Goal: Task Accomplishment & Management: Complete application form

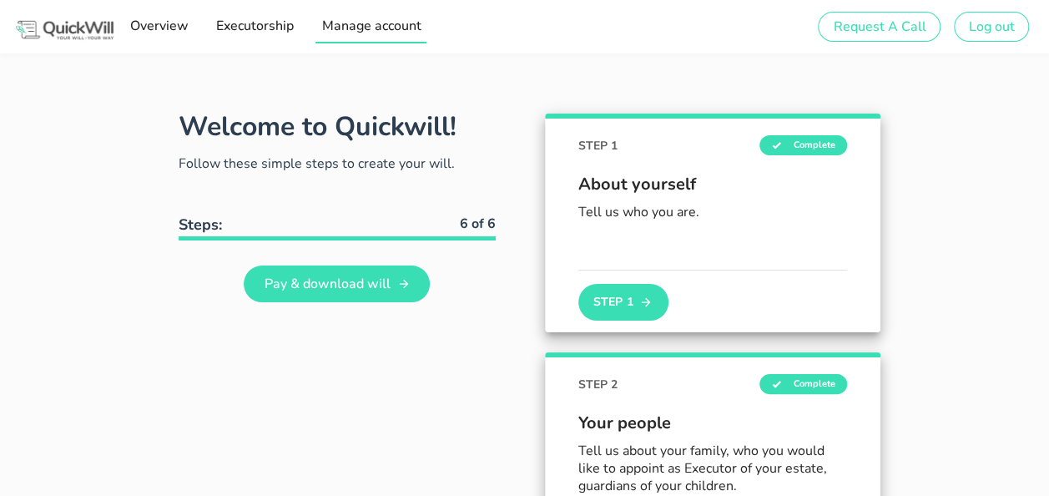
click at [347, 25] on span "Manage account" at bounding box center [370, 26] width 100 height 18
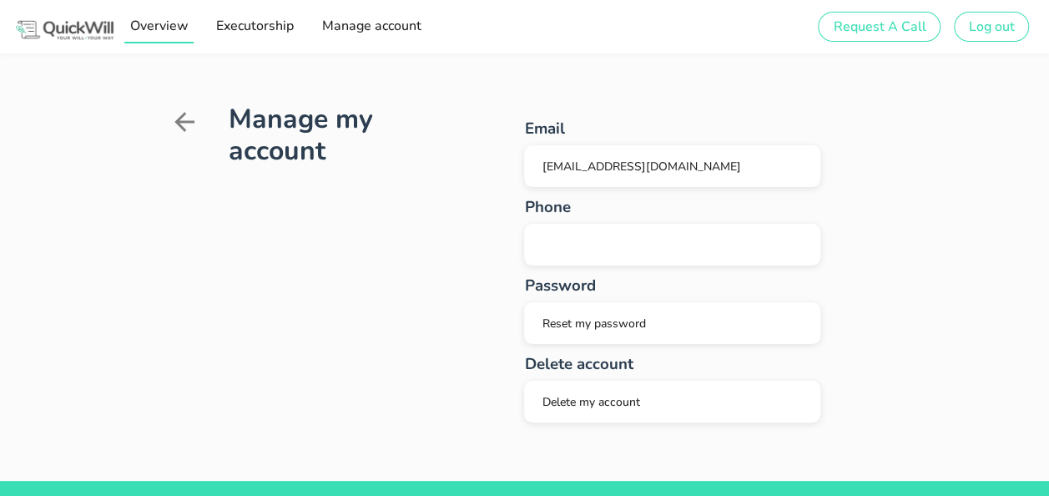
click at [176, 26] on span "Overview" at bounding box center [158, 26] width 59 height 18
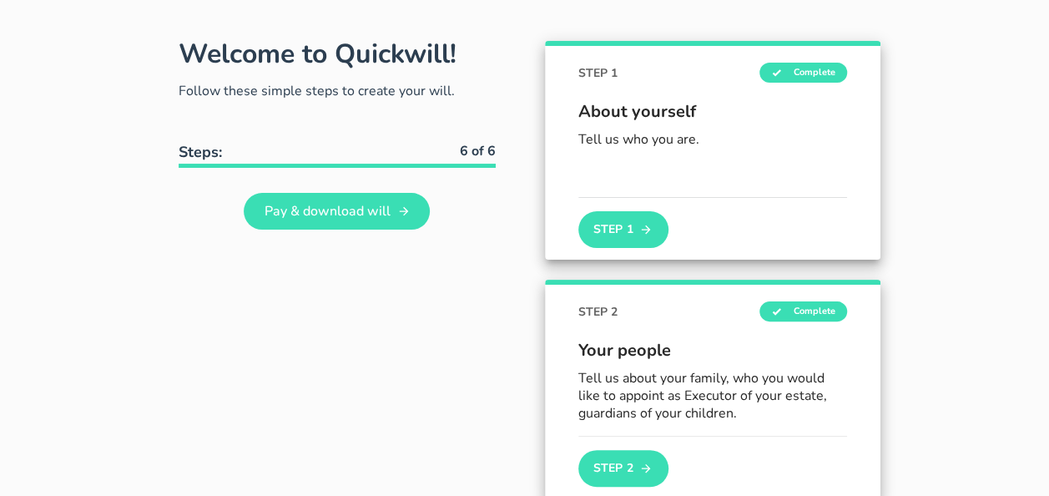
scroll to position [83, 0]
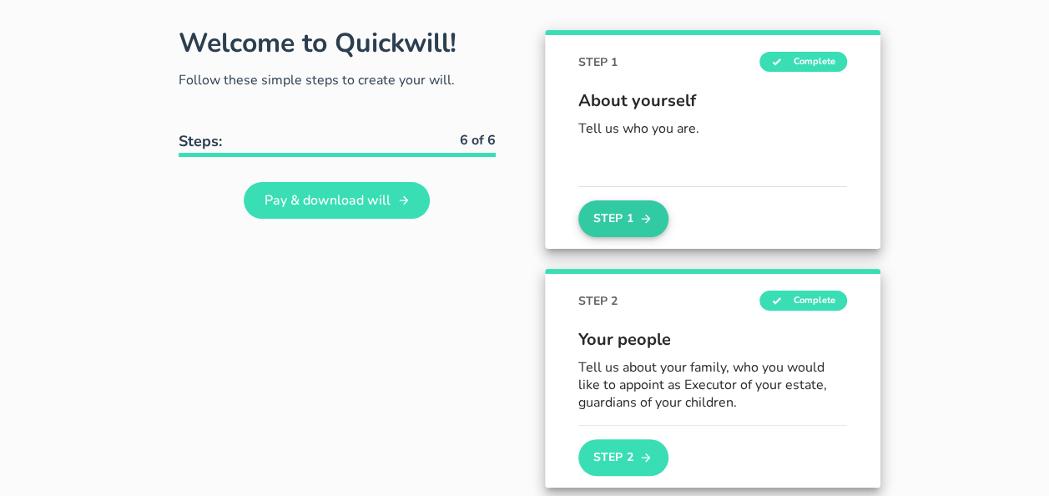
click at [584, 210] on button "Step 1" at bounding box center [623, 218] width 90 height 37
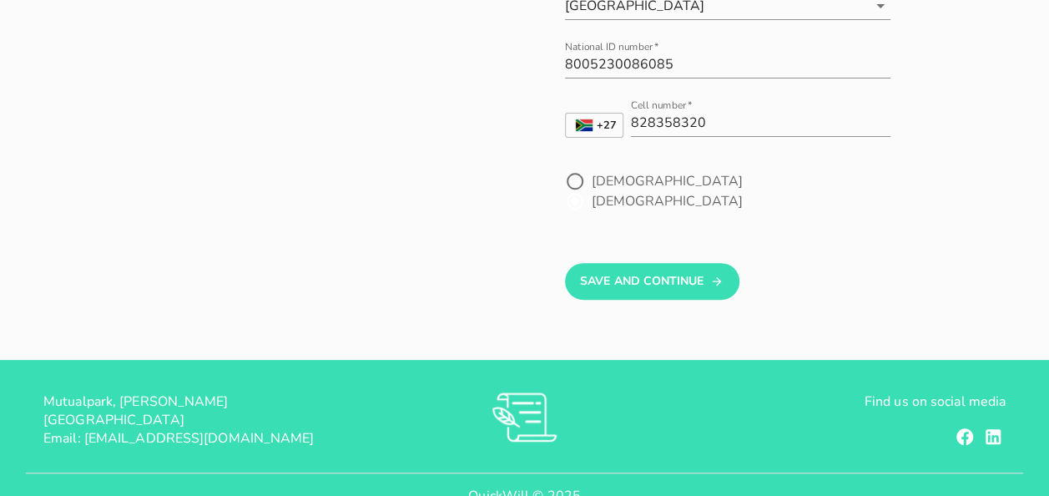
scroll to position [280, 0]
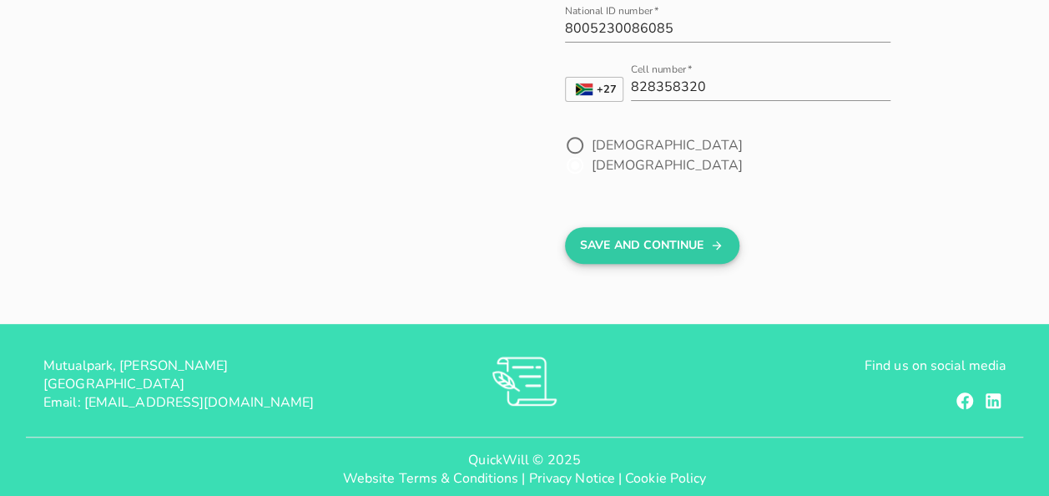
click at [641, 227] on button "Save And Continue" at bounding box center [652, 245] width 174 height 37
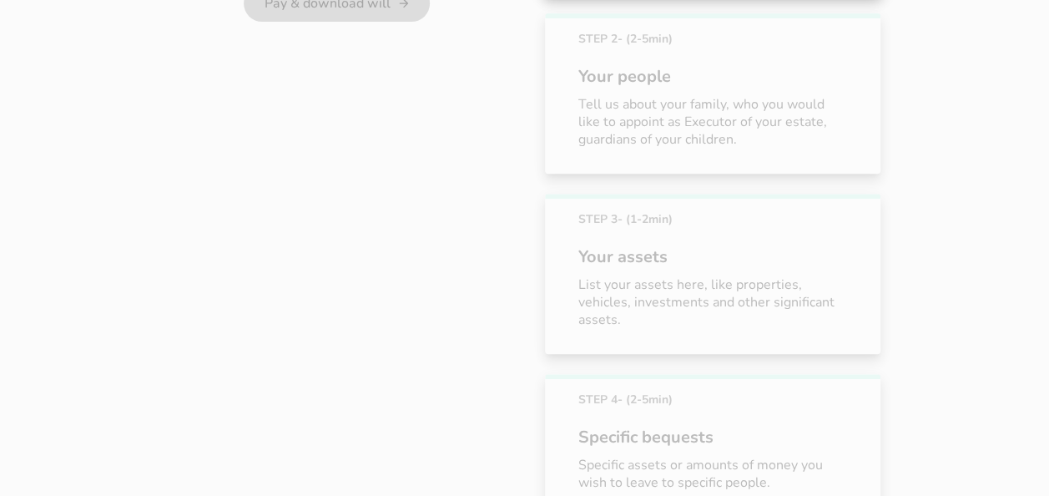
scroll to position [93, 0]
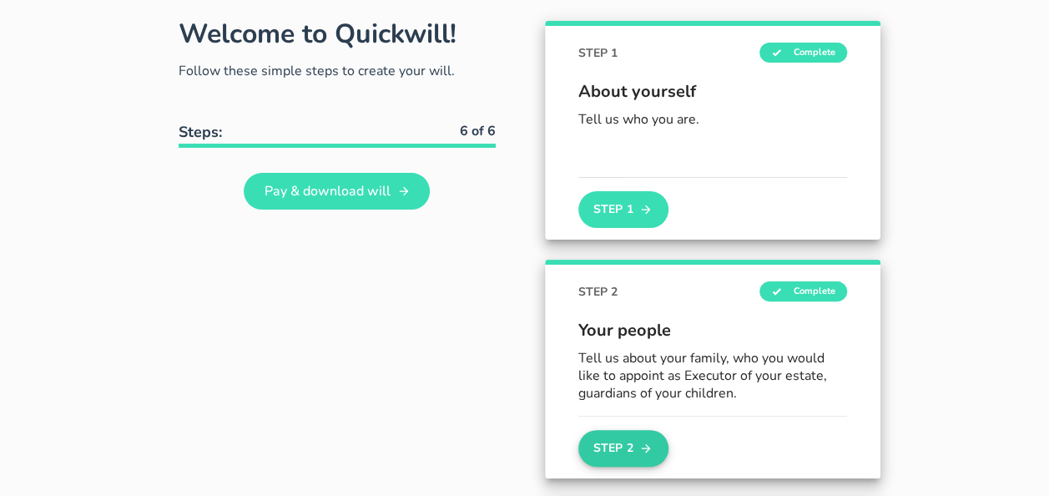
click at [589, 446] on button "Step 2" at bounding box center [623, 448] width 90 height 37
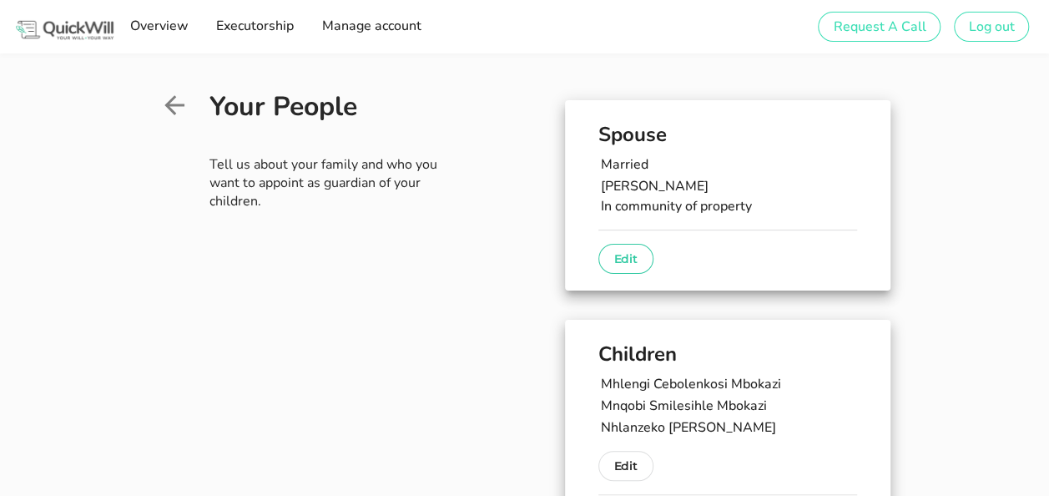
click at [614, 255] on p "Edit" at bounding box center [625, 259] width 23 height 20
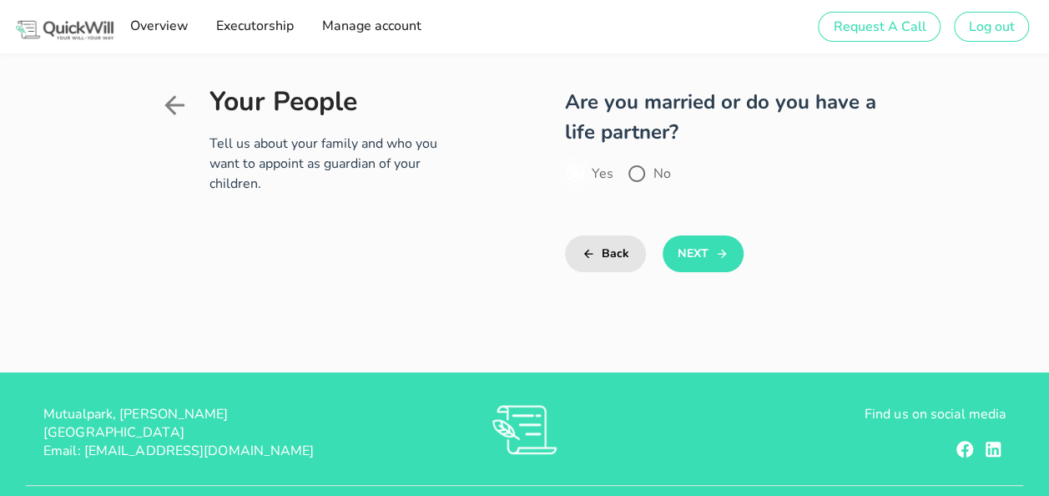
click at [561, 159] on div at bounding box center [575, 173] width 28 height 28
click at [686, 235] on button "Next" at bounding box center [703, 253] width 81 height 37
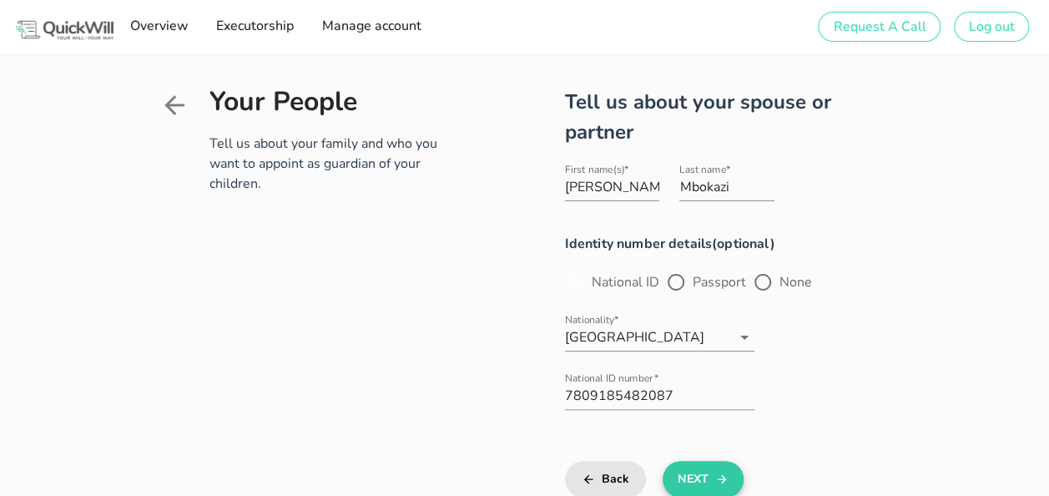
click at [687, 461] on button "Next" at bounding box center [703, 479] width 81 height 37
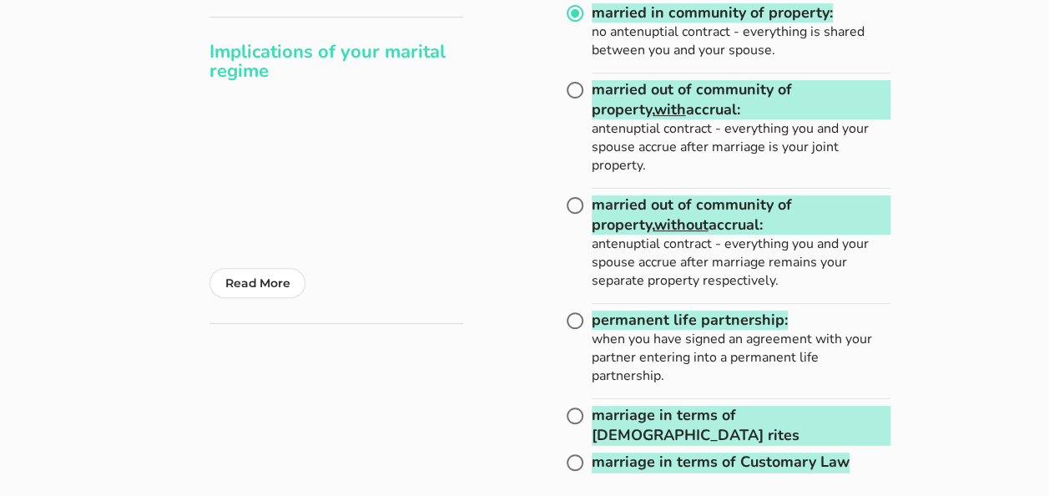
scroll to position [191, 0]
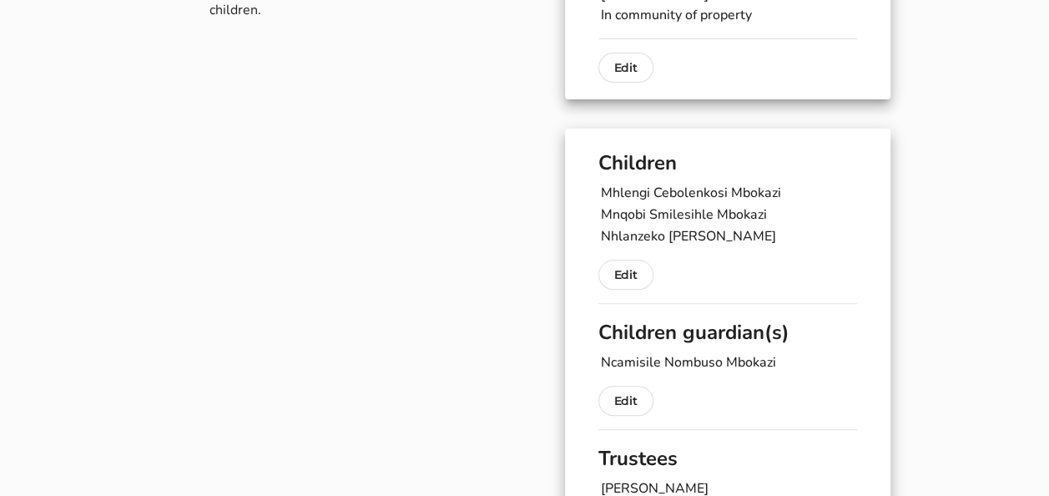
scroll to position [79, 0]
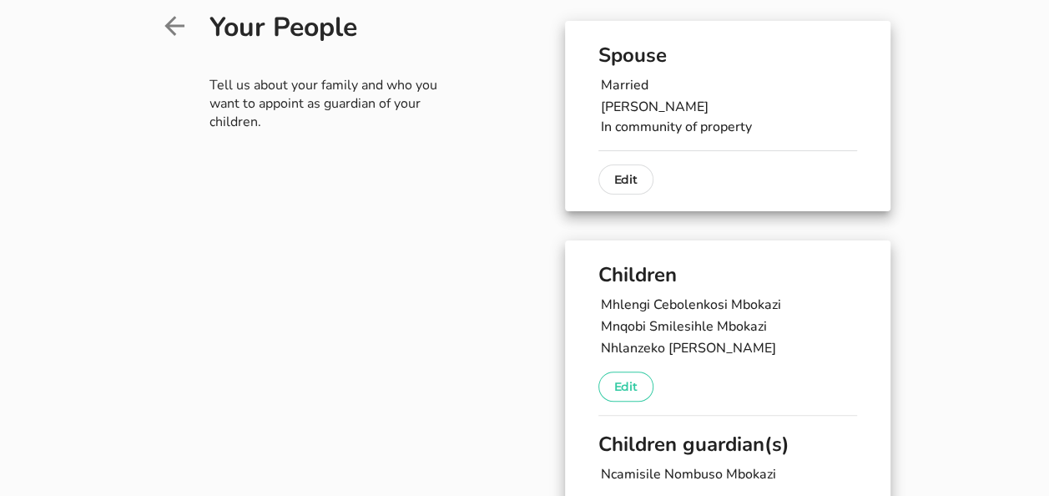
click at [614, 382] on p "Edit" at bounding box center [625, 386] width 23 height 20
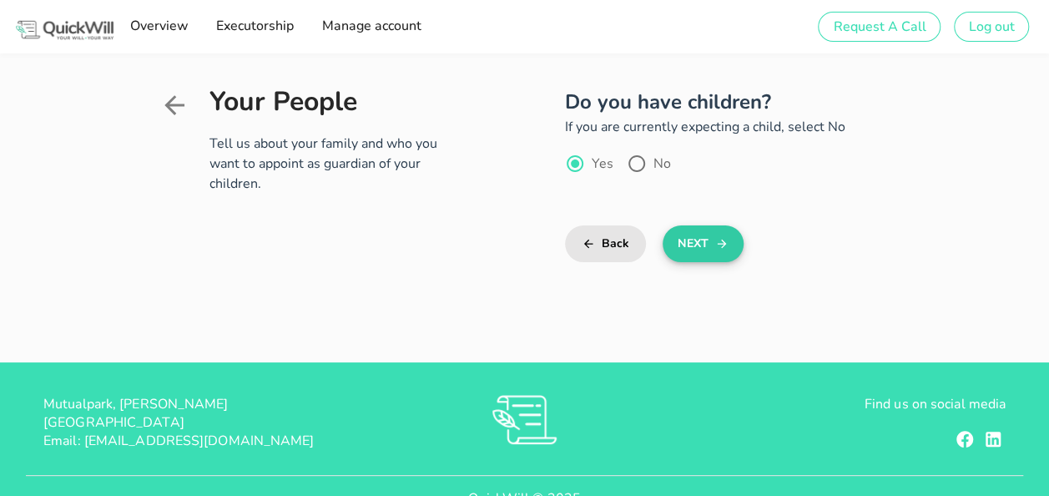
click at [674, 235] on button "Next" at bounding box center [703, 243] width 81 height 37
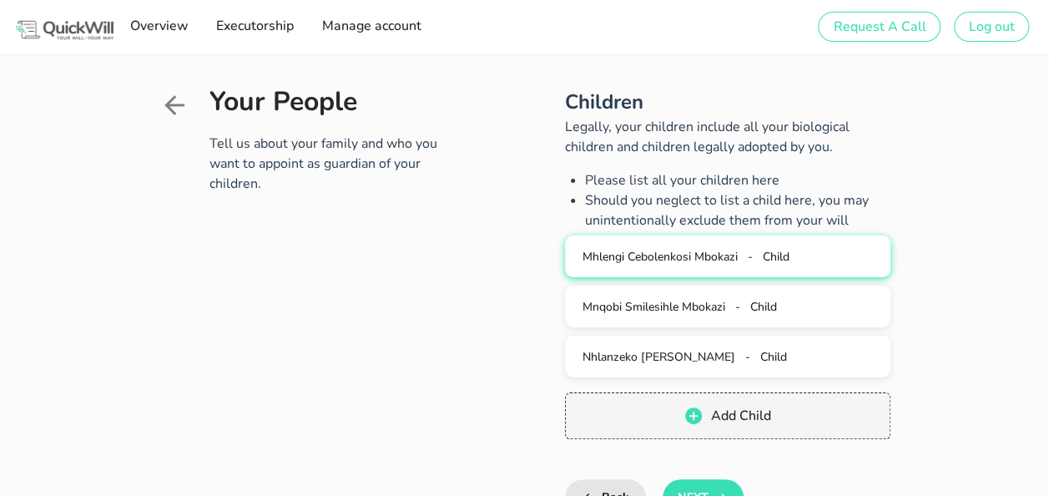
click at [706, 259] on span "Mhlengi Cebolenkosi Mbokazi" at bounding box center [659, 257] width 155 height 16
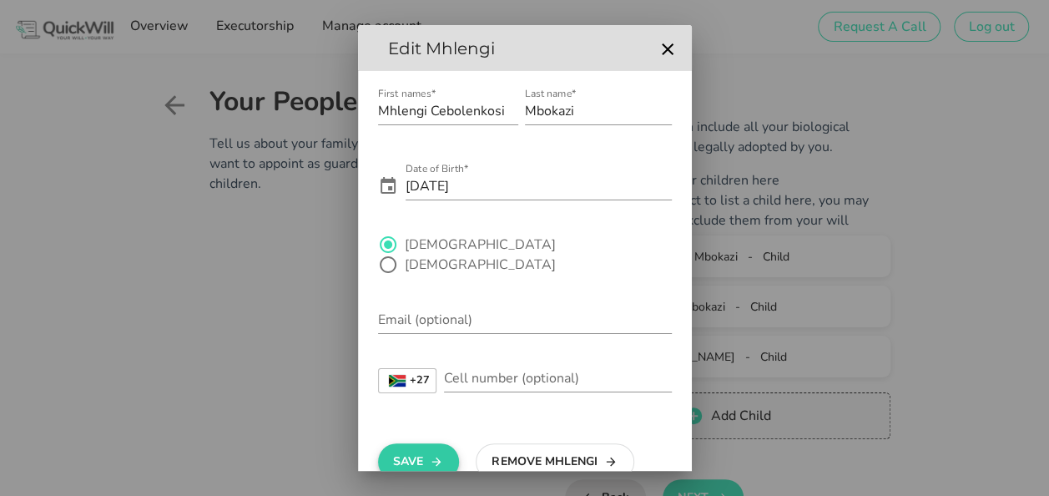
click at [423, 446] on button "Save" at bounding box center [418, 461] width 81 height 37
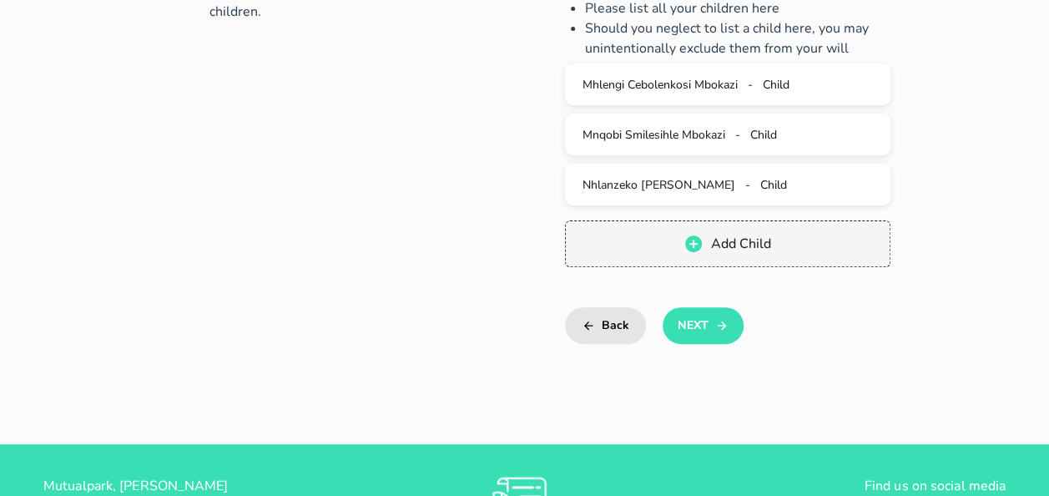
scroll to position [177, 0]
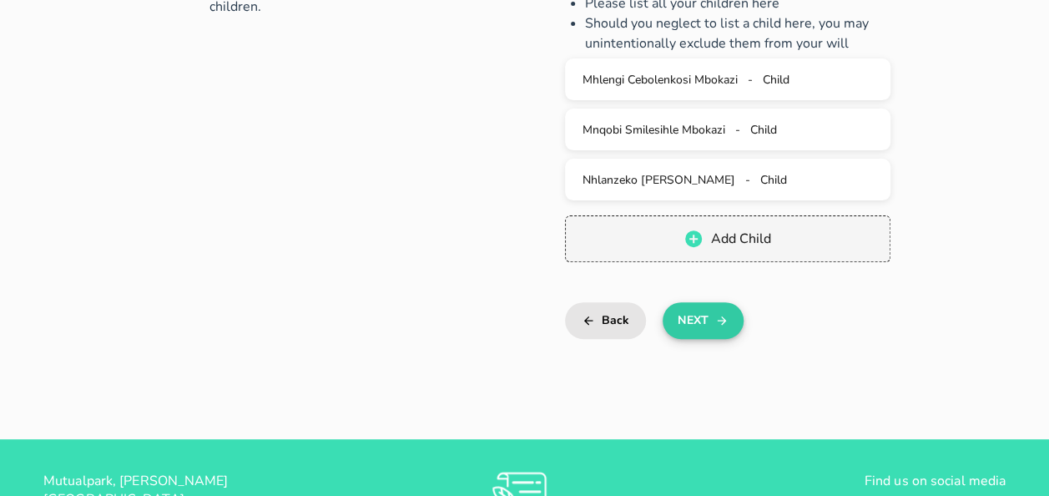
click at [672, 314] on button "Next" at bounding box center [703, 320] width 81 height 37
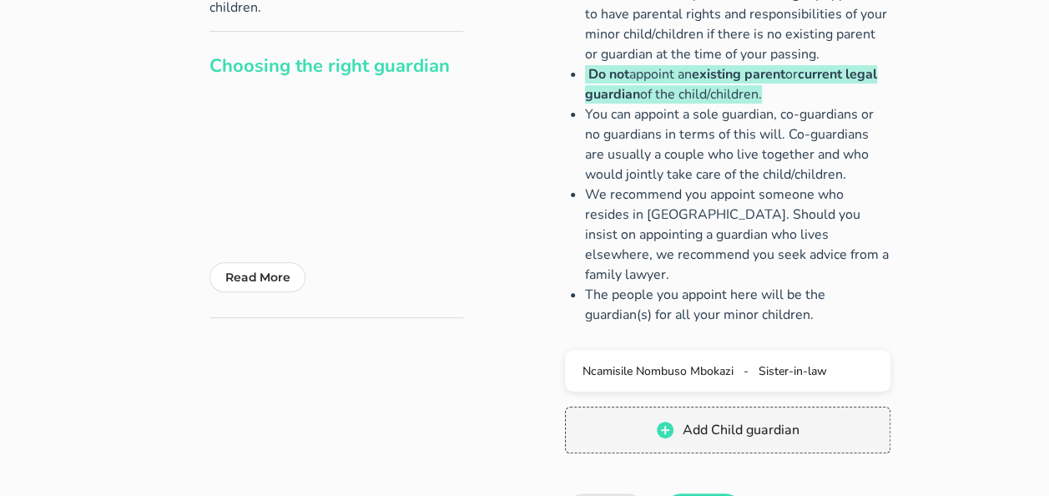
scroll to position [174, 0]
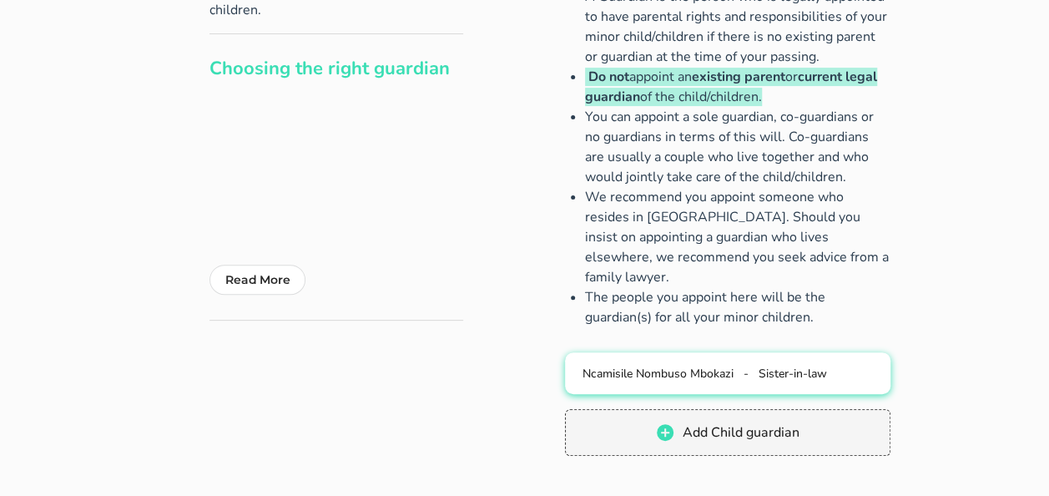
click at [700, 352] on button "Ncamisile Nombuso Mbokazi - Sister-in-law" at bounding box center [727, 373] width 325 height 42
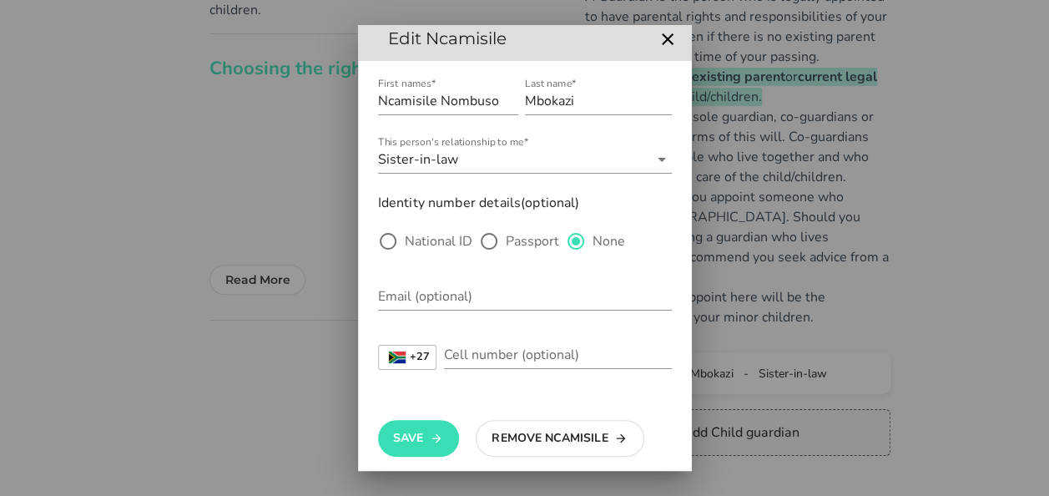
scroll to position [10, 0]
click at [652, 157] on icon at bounding box center [662, 159] width 20 height 20
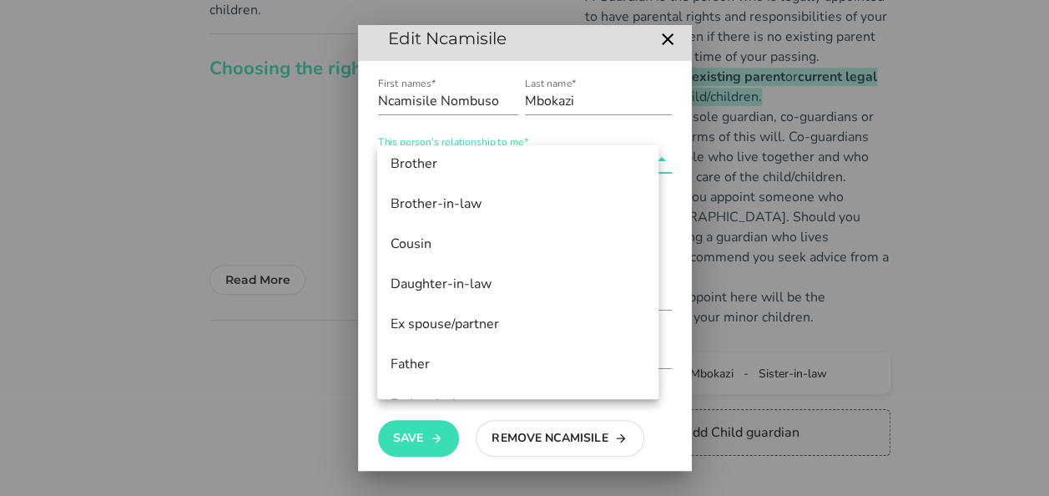
scroll to position [0, 0]
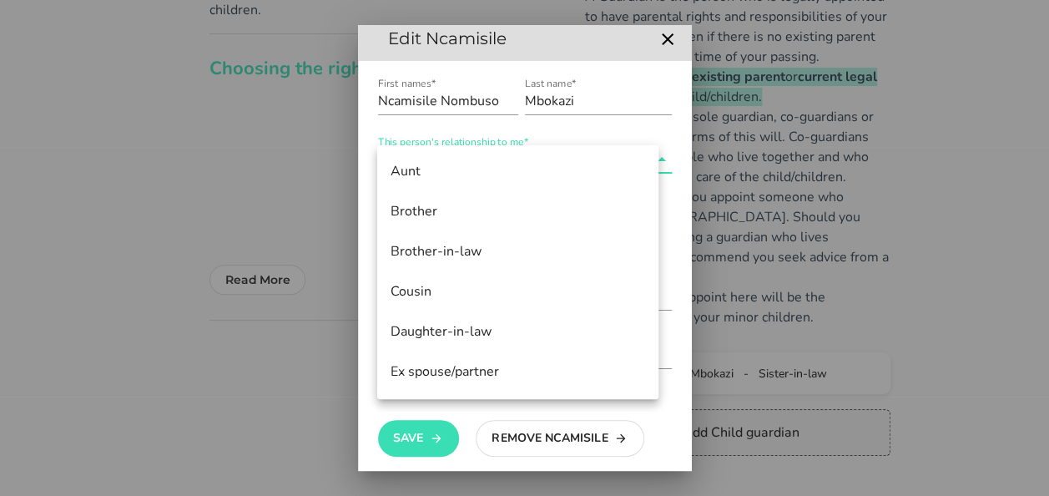
click at [783, 250] on div at bounding box center [524, 248] width 1049 height 496
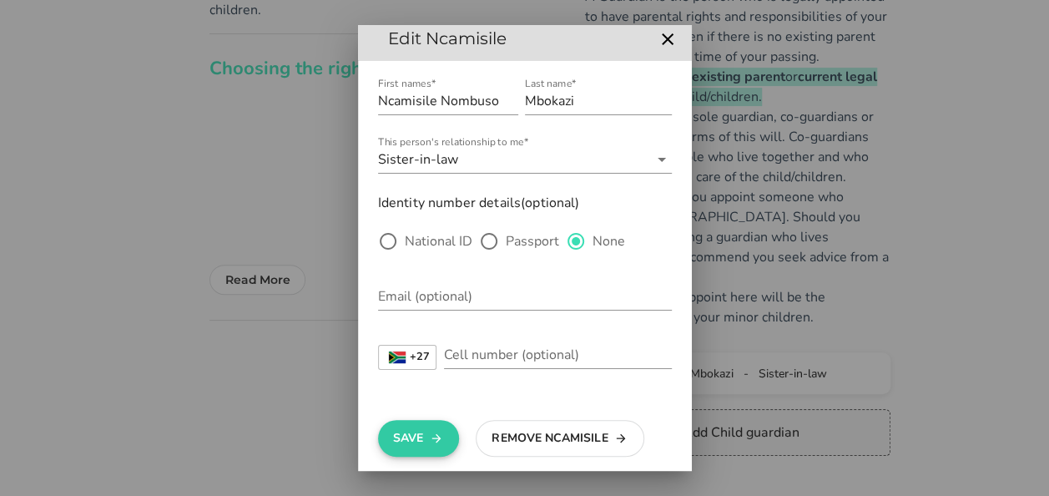
click at [407, 439] on button "Save" at bounding box center [418, 438] width 81 height 37
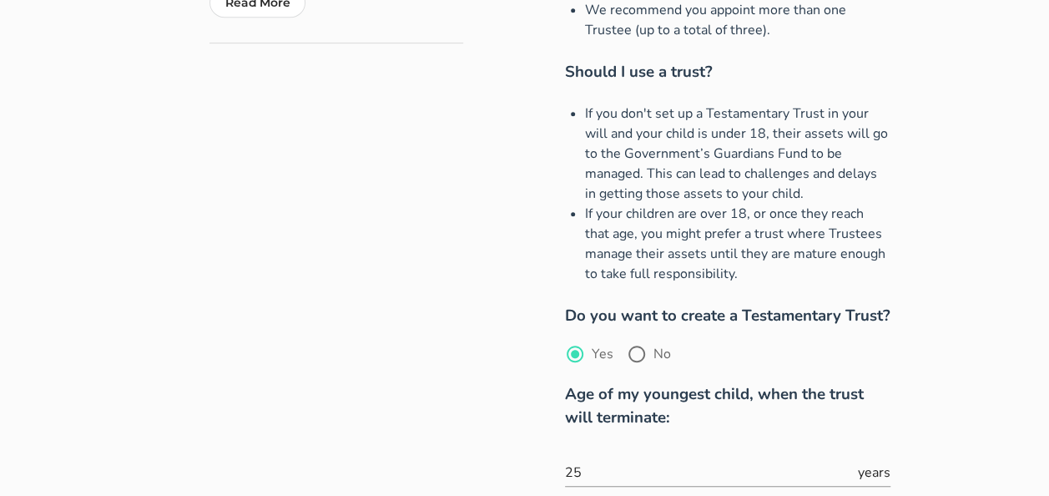
scroll to position [542, 0]
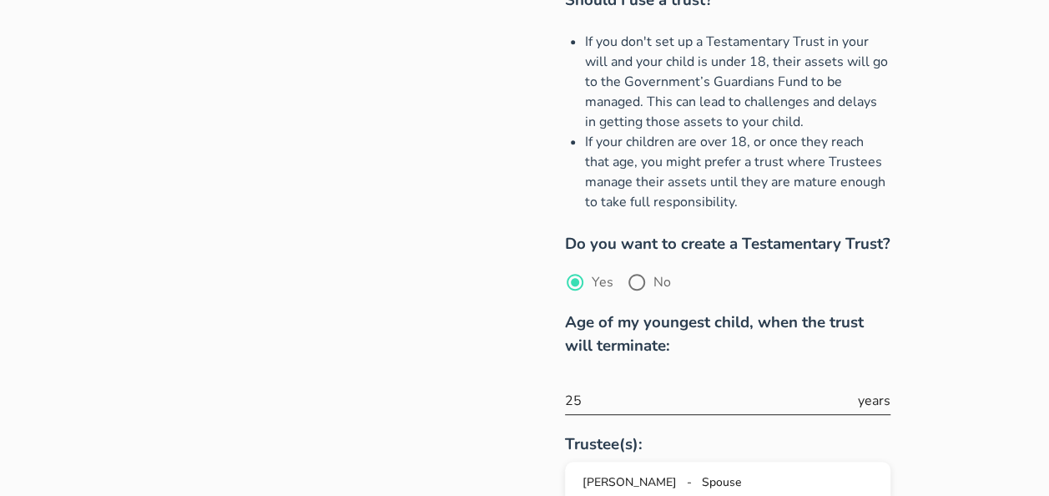
click at [599, 387] on input "25" at bounding box center [710, 400] width 290 height 27
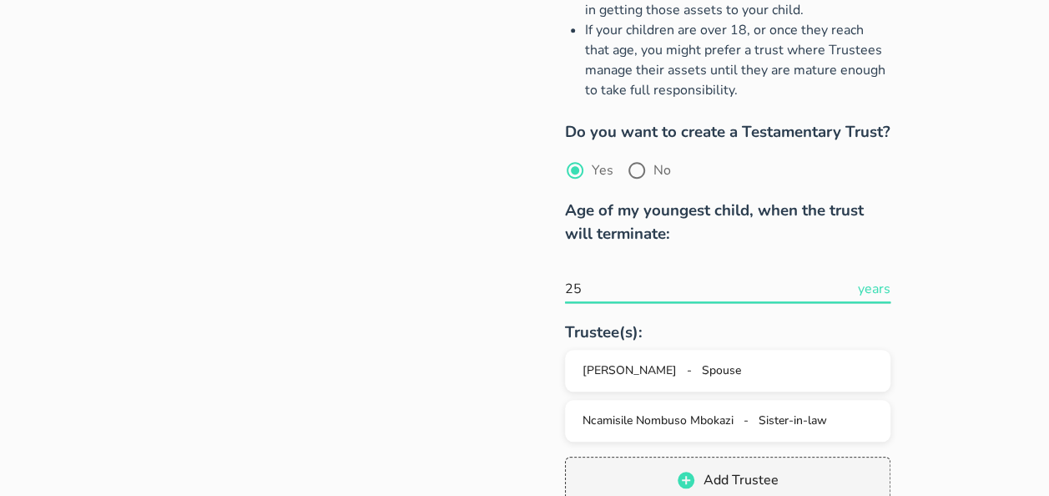
scroll to position [628, 0]
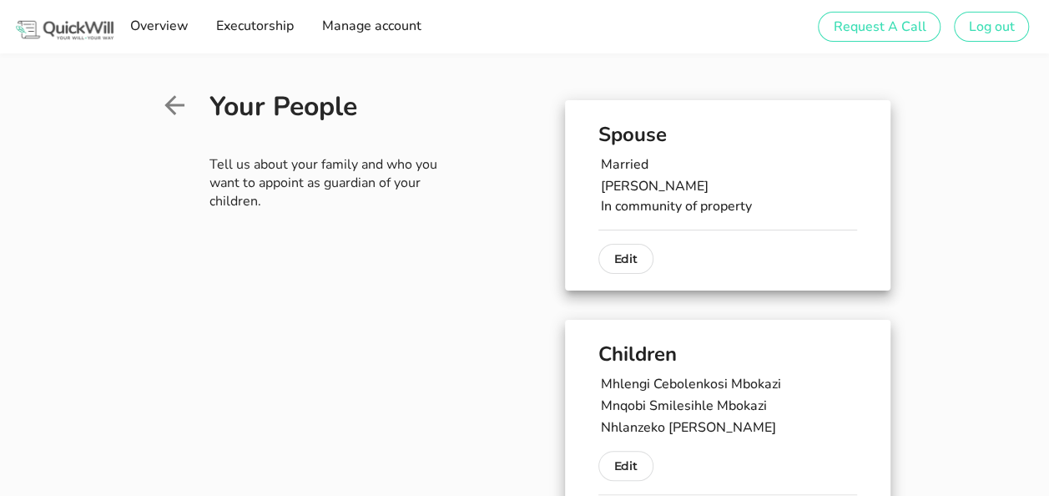
click at [159, 103] on icon at bounding box center [174, 105] width 30 height 30
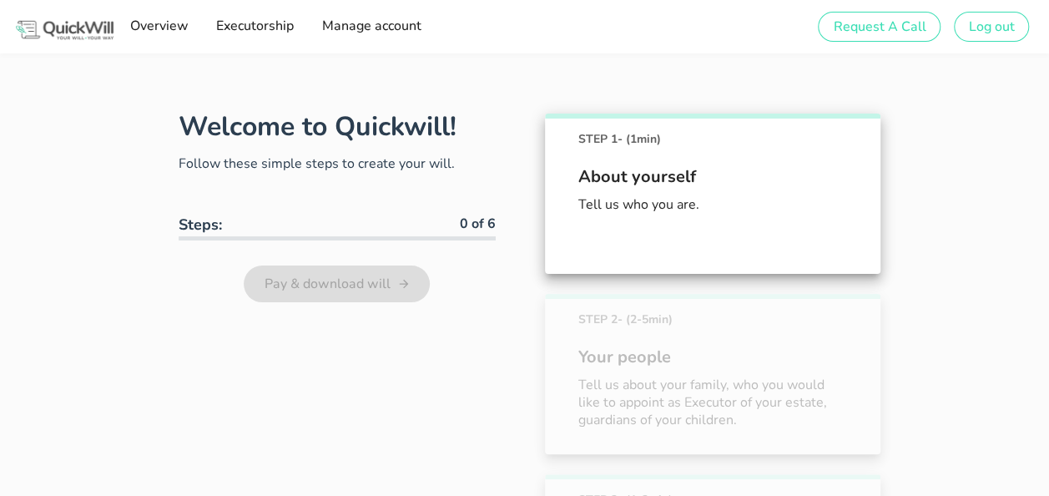
scroll to position [273, 0]
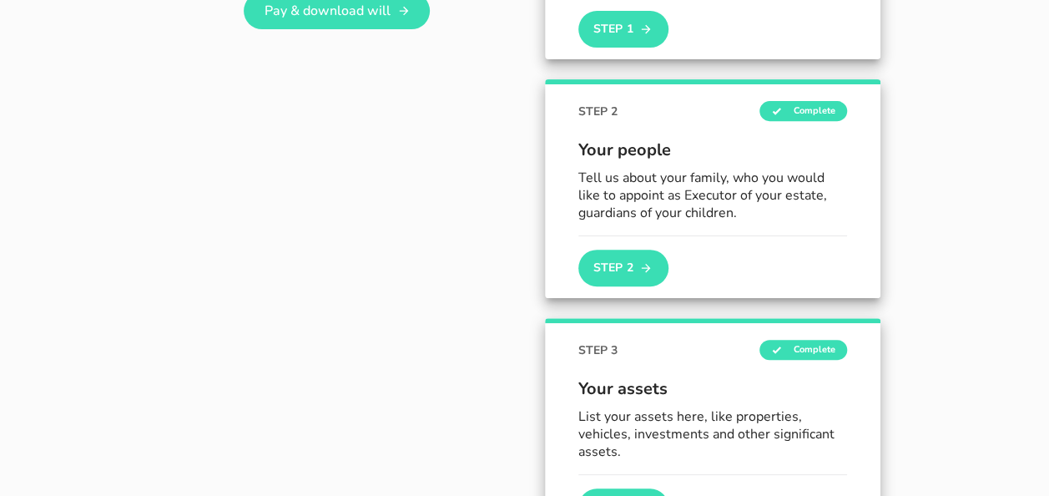
drag, startPoint x: 1048, startPoint y: 130, endPoint x: 1056, endPoint y: 147, distance: 18.3
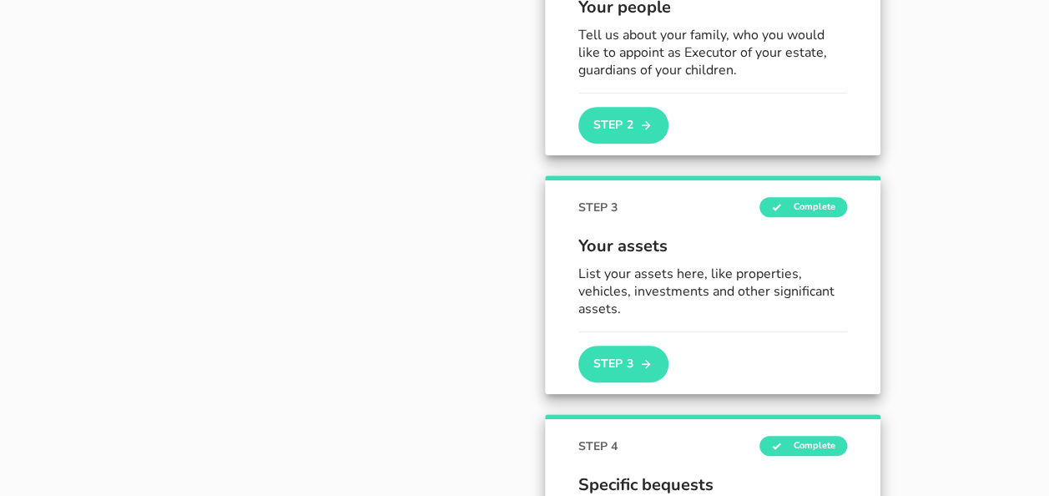
scroll to position [421, 0]
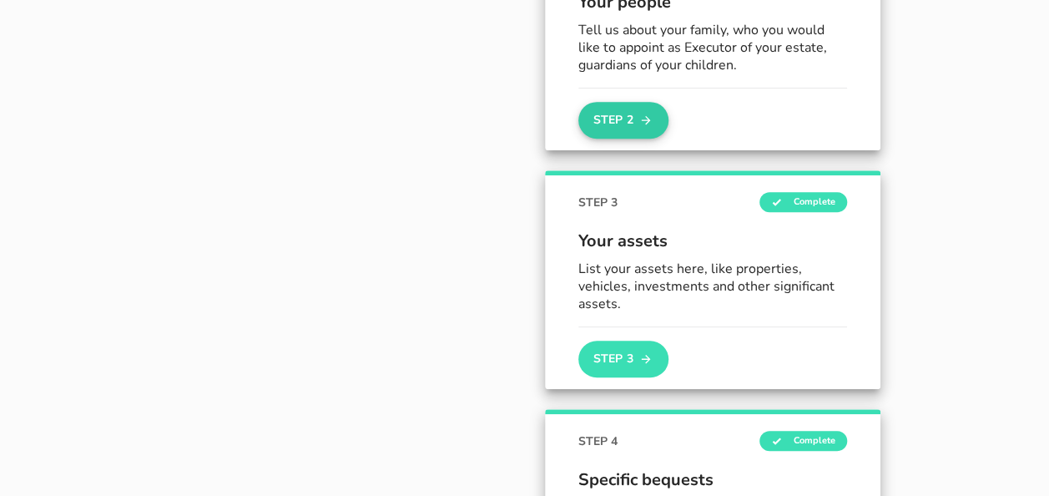
click at [592, 103] on button "Step 2" at bounding box center [623, 120] width 90 height 37
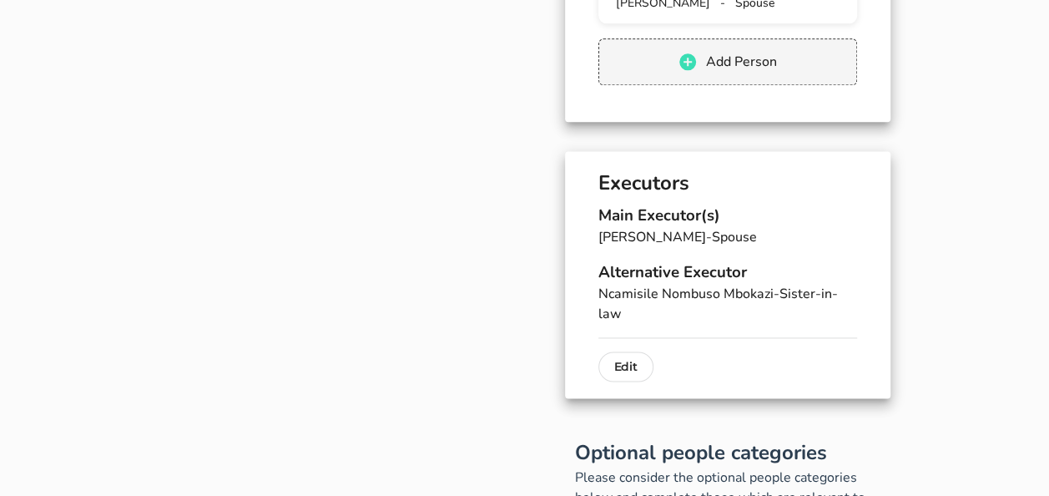
scroll to position [1040, 0]
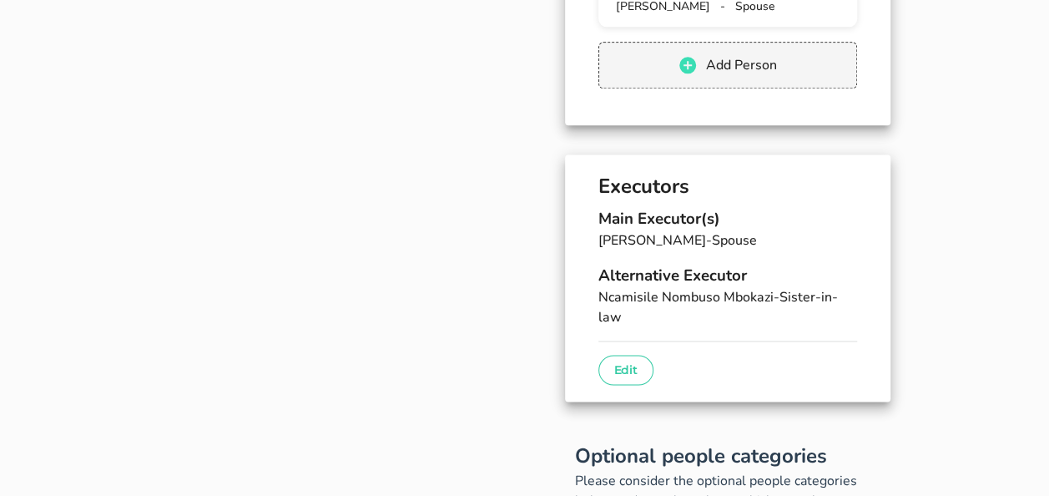
click at [614, 360] on p "Edit" at bounding box center [625, 370] width 23 height 20
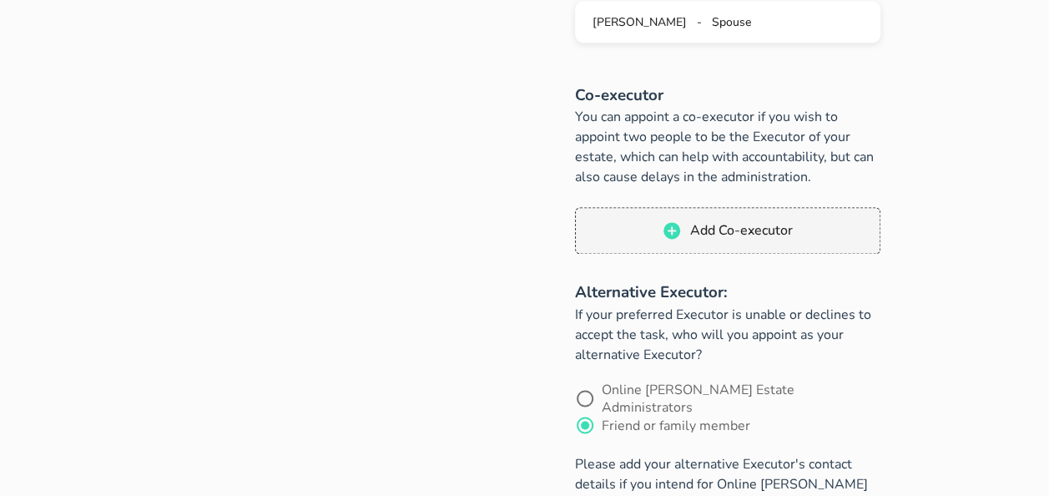
scroll to position [1253, 0]
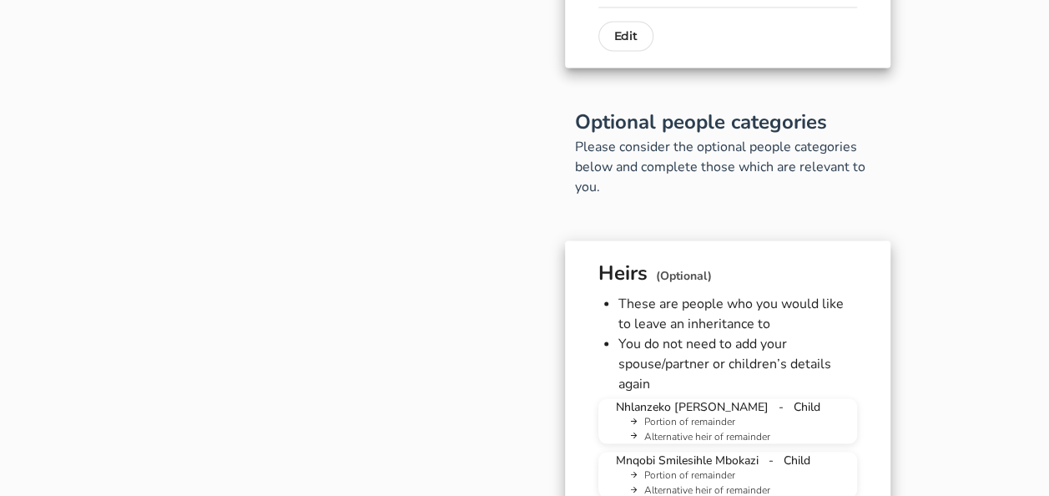
scroll to position [1377, 0]
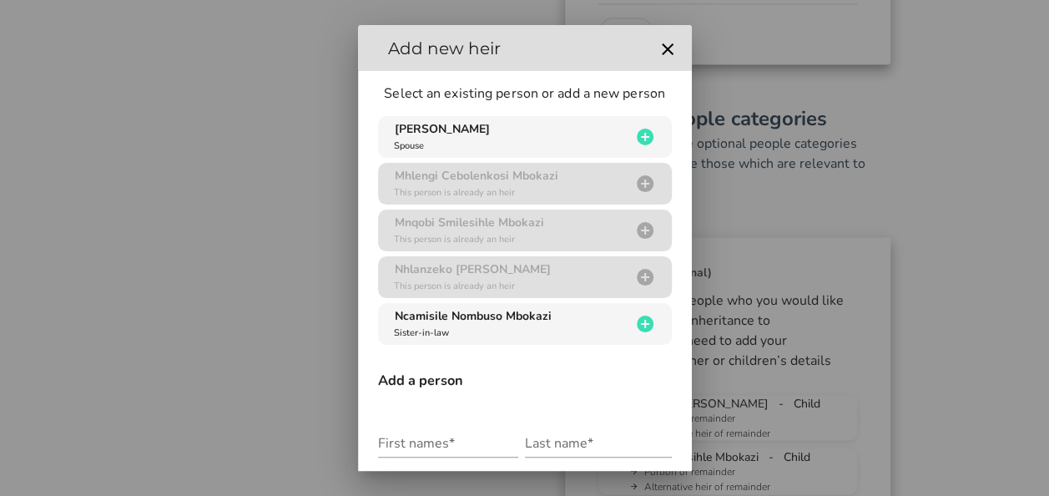
click at [898, 273] on div at bounding box center [524, 248] width 1049 height 496
click at [662, 51] on icon "button" at bounding box center [668, 49] width 12 height 12
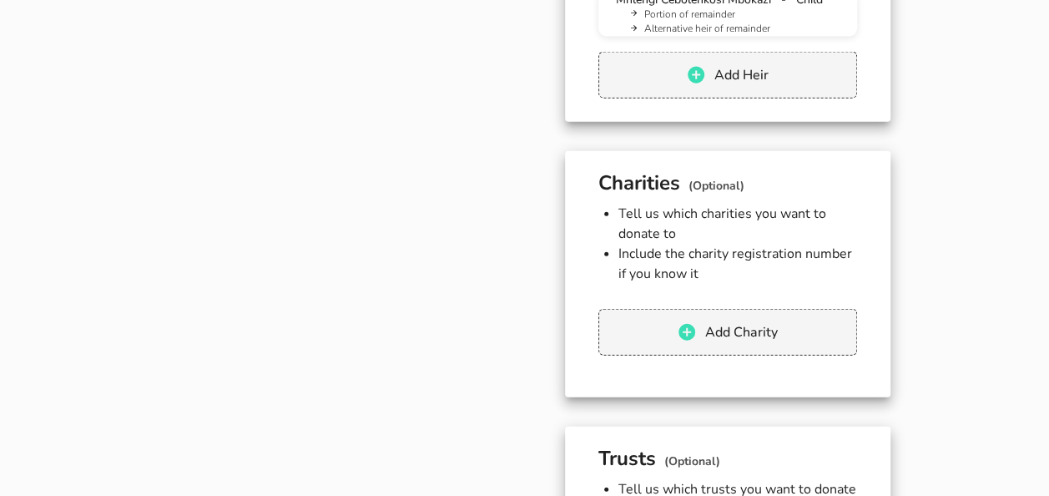
scroll to position [1921, 0]
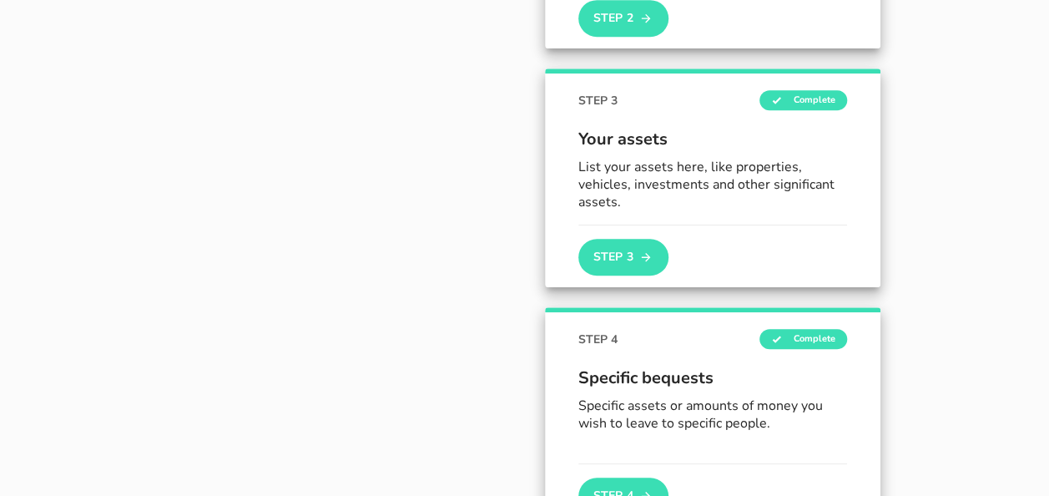
scroll to position [584, 0]
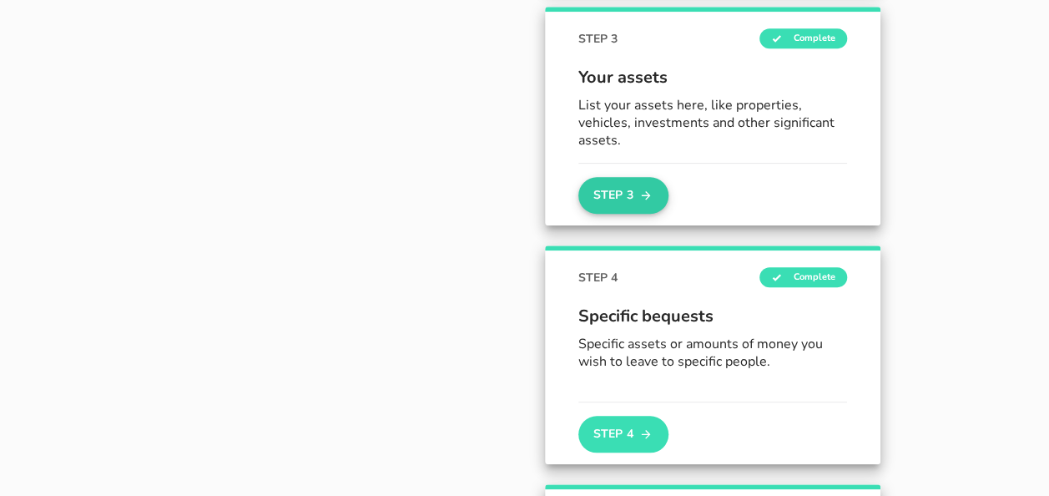
click at [579, 194] on button "Step 3" at bounding box center [623, 195] width 90 height 37
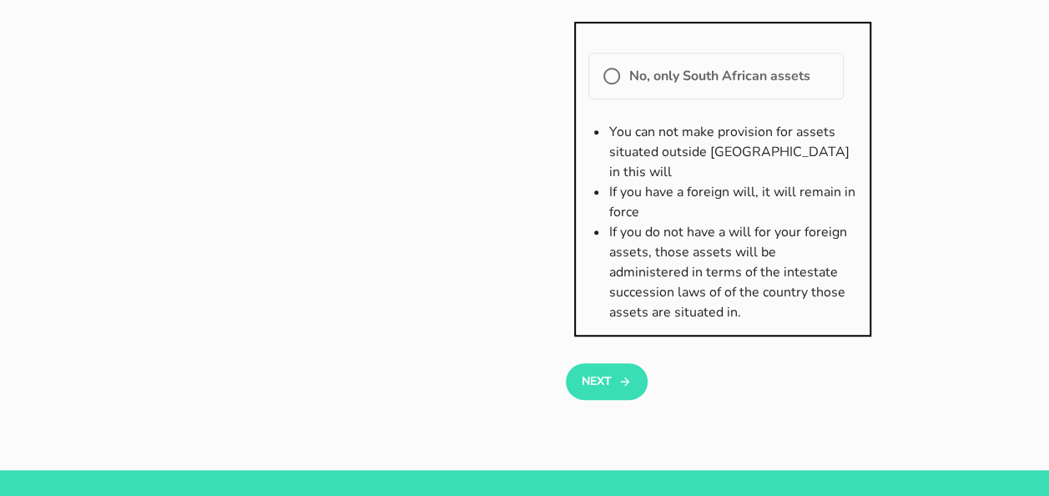
scroll to position [504, 0]
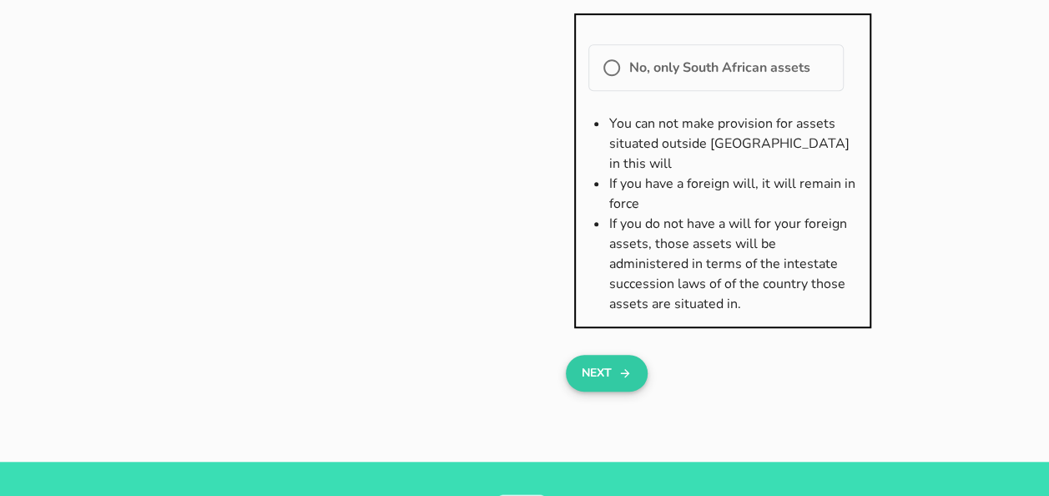
click at [569, 355] on button "Next" at bounding box center [606, 373] width 81 height 37
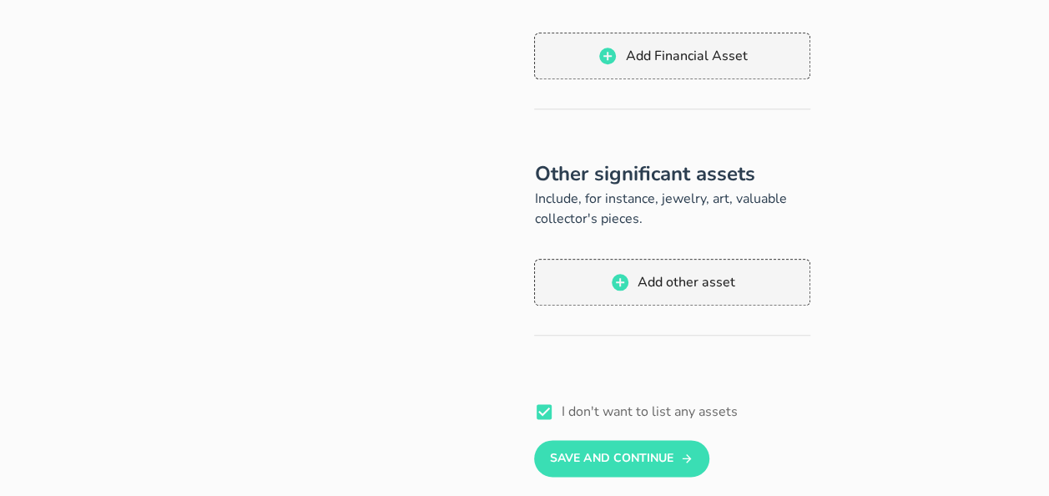
scroll to position [802, 0]
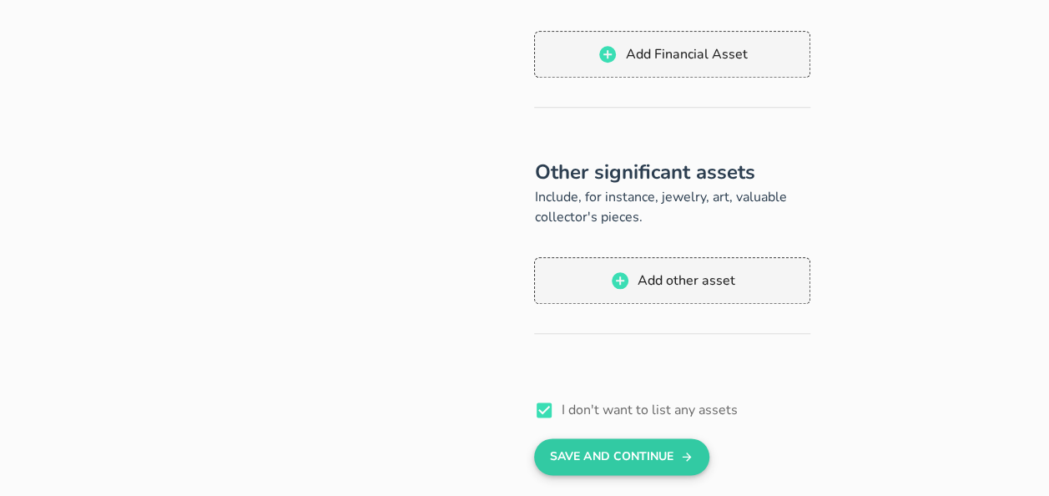
click at [607, 438] on button "Save And Continue" at bounding box center [621, 456] width 174 height 37
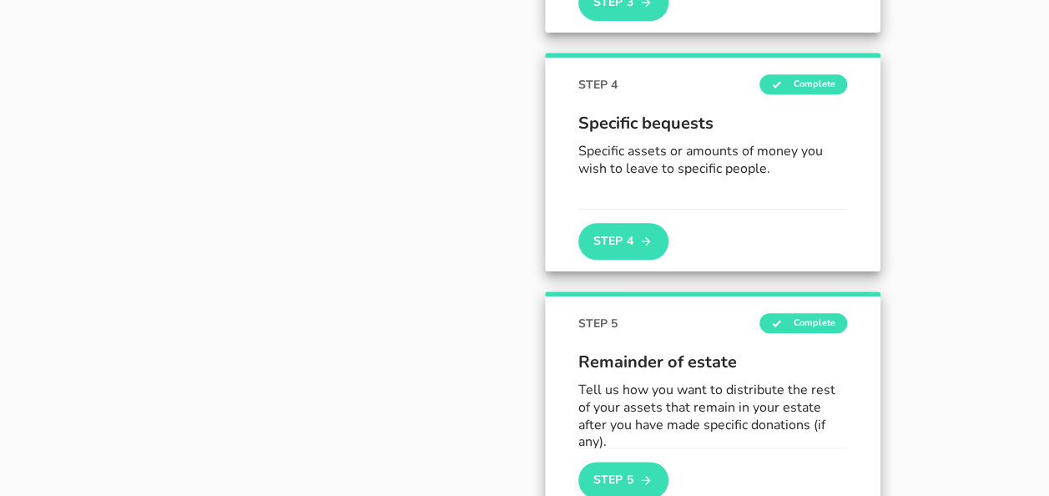
scroll to position [799, 0]
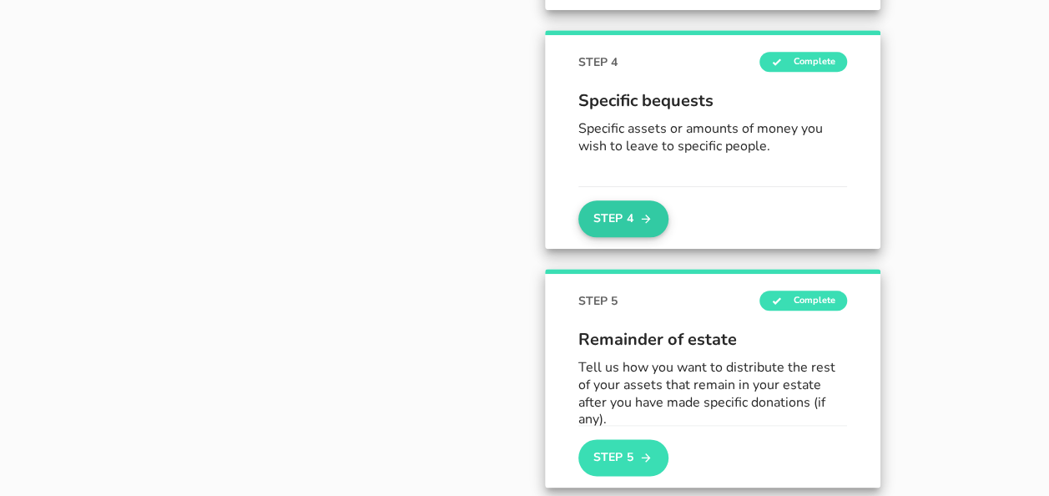
click at [606, 214] on button "Step 4" at bounding box center [623, 218] width 90 height 37
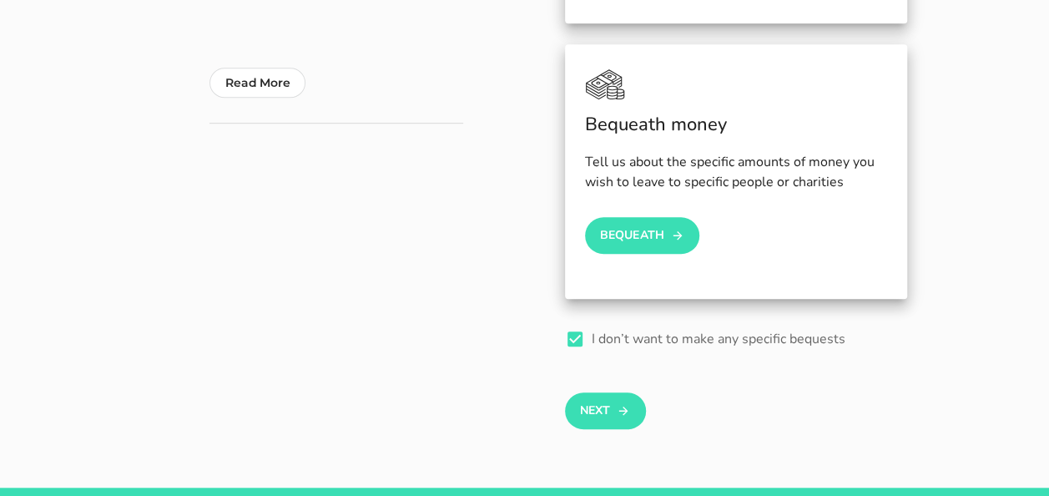
scroll to position [534, 0]
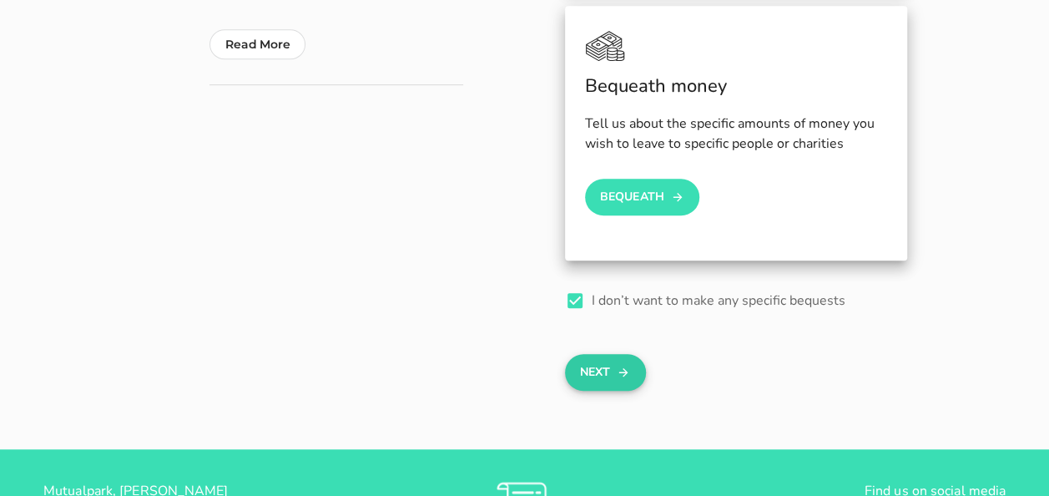
click at [584, 354] on button "Next" at bounding box center [605, 372] width 81 height 37
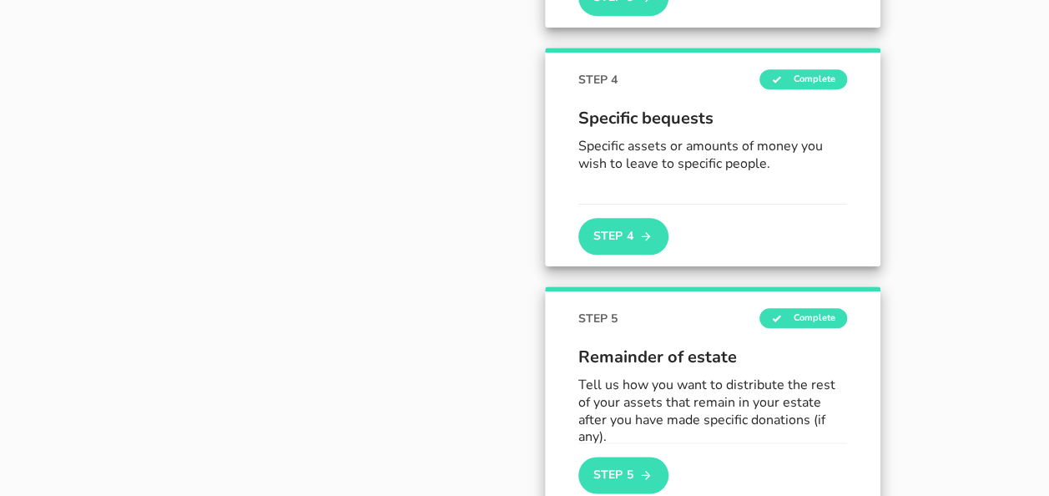
scroll to position [802, 0]
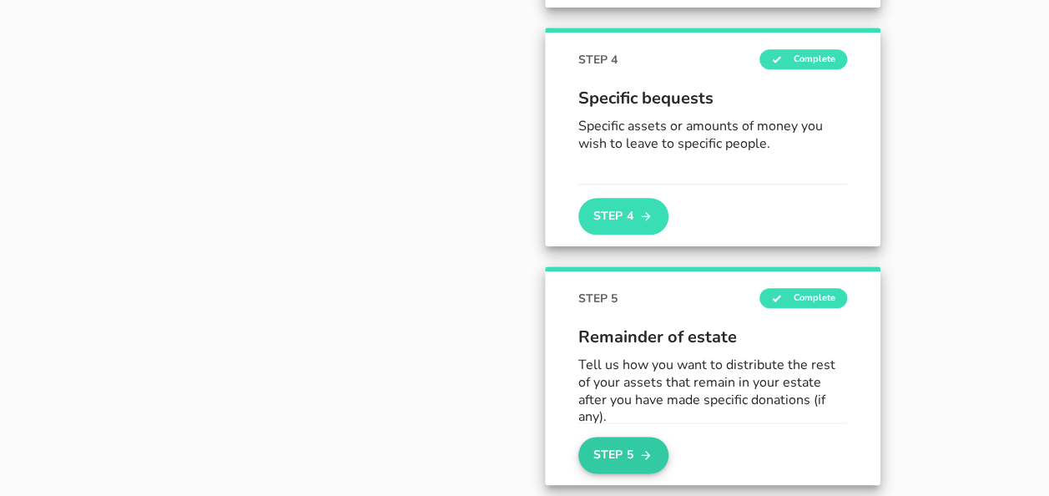
click at [602, 446] on button "Step 5" at bounding box center [623, 454] width 90 height 37
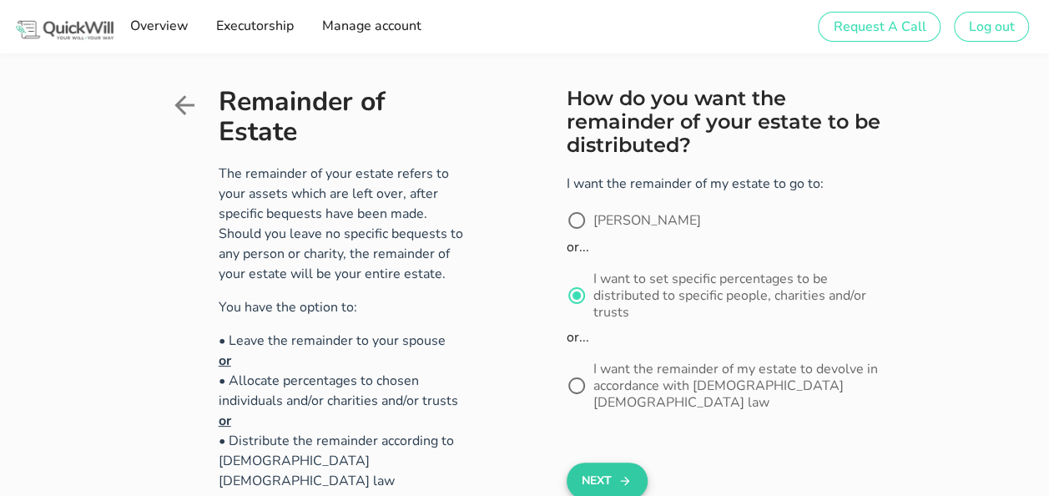
click at [581, 462] on button "Next" at bounding box center [607, 480] width 81 height 37
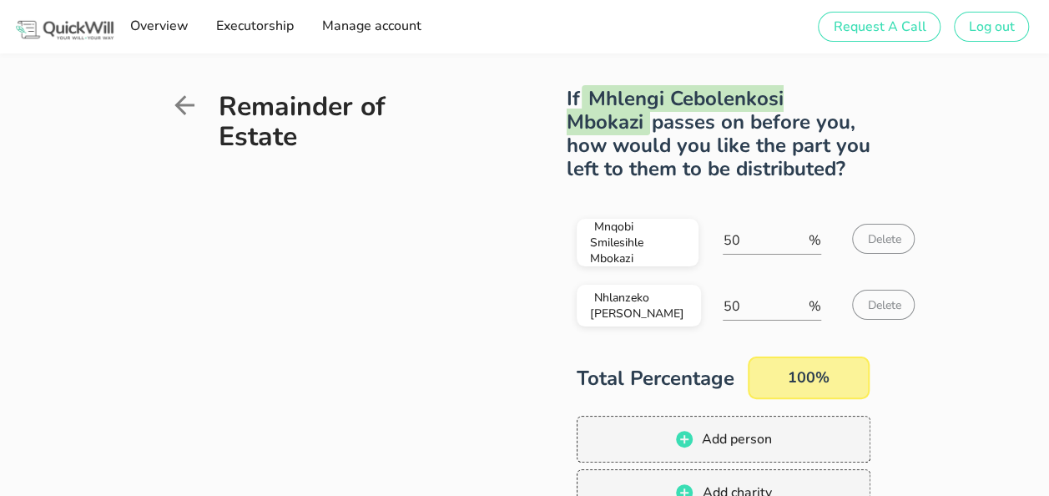
drag, startPoint x: 1061, startPoint y: 199, endPoint x: 417, endPoint y: 307, distance: 652.5
click at [417, 307] on div "Remainder of Estate" at bounding box center [317, 388] width 296 height 602
click at [699, 219] on button "Mnqobi Smilesihle Mbokazi" at bounding box center [638, 243] width 123 height 48
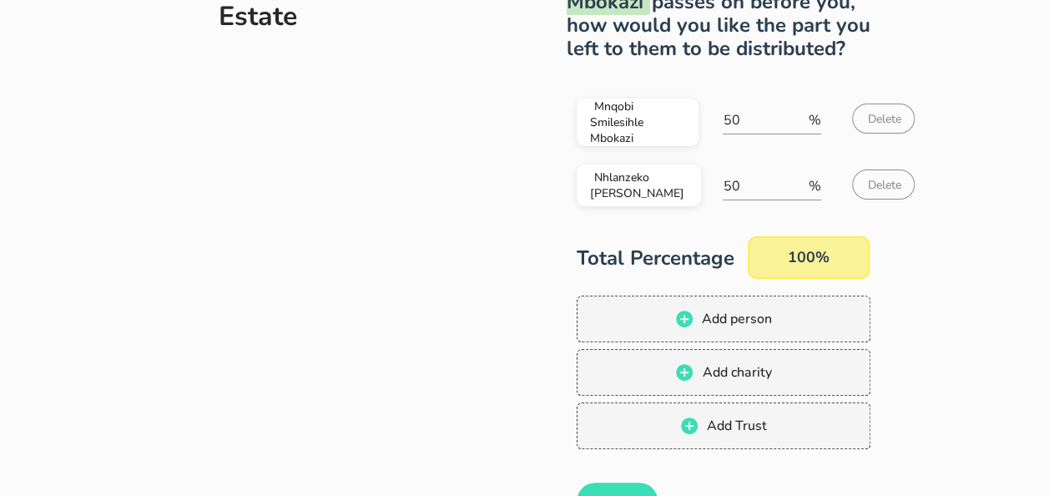
scroll to position [127, 0]
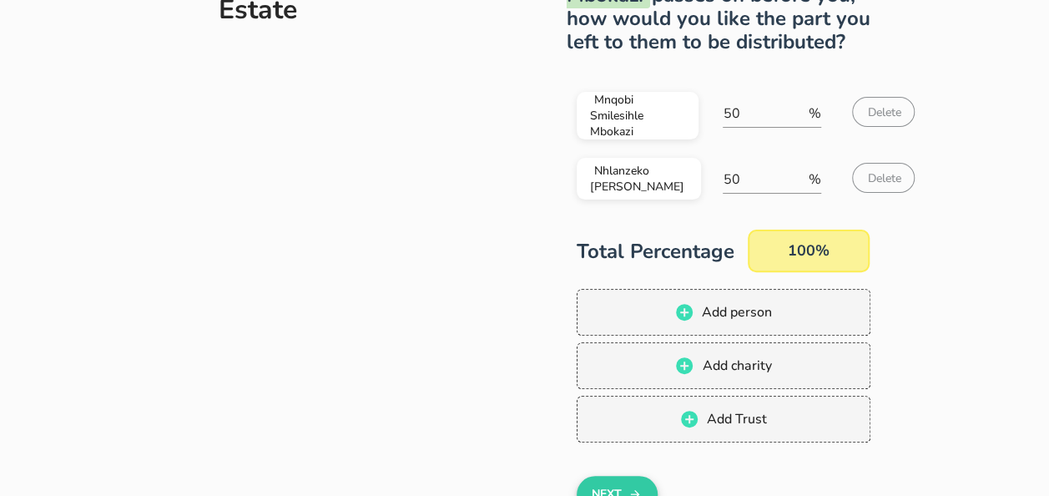
click at [577, 476] on button "Next" at bounding box center [617, 494] width 81 height 37
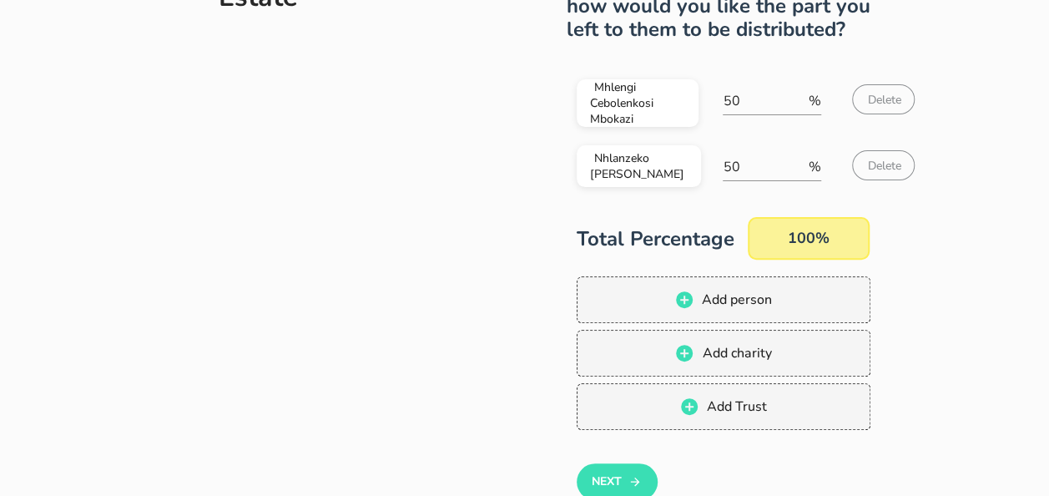
scroll to position [294, 0]
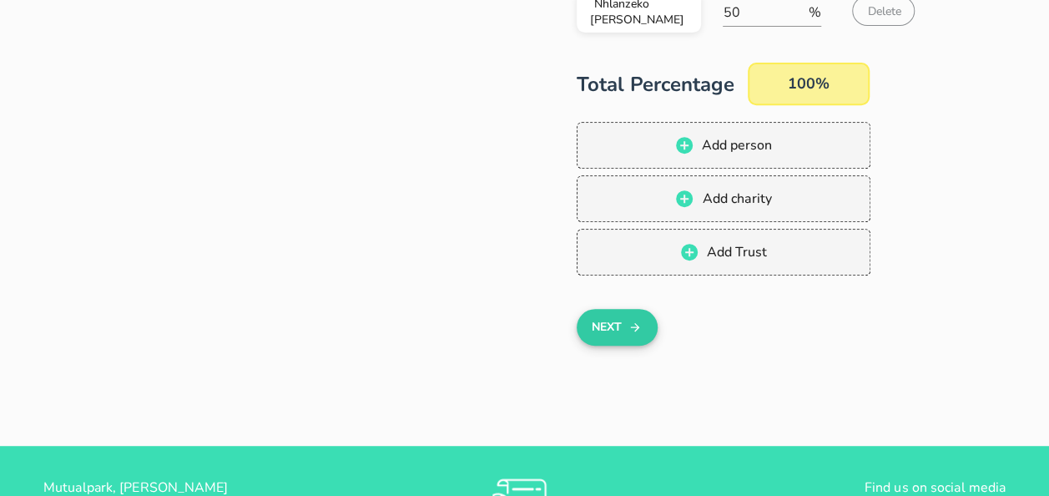
click at [592, 309] on button "Next" at bounding box center [617, 327] width 81 height 37
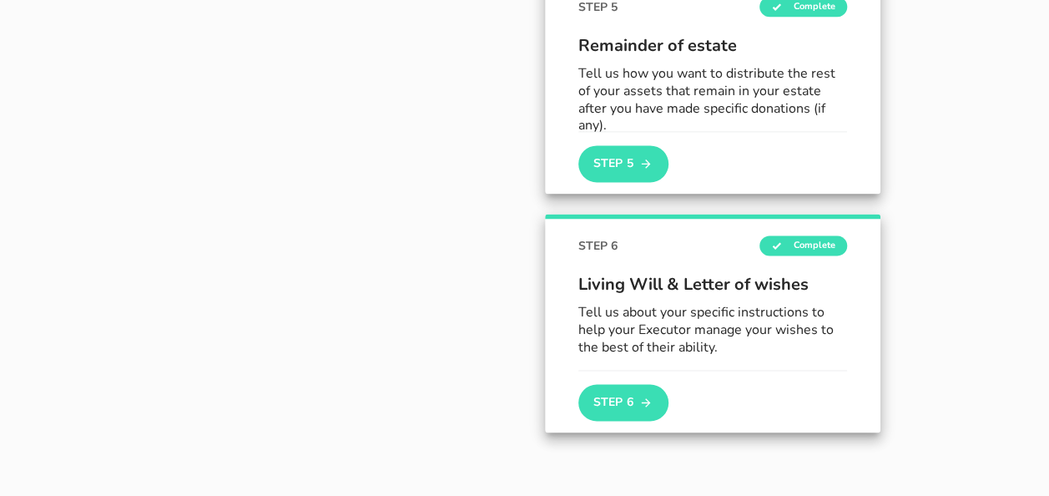
scroll to position [1107, 0]
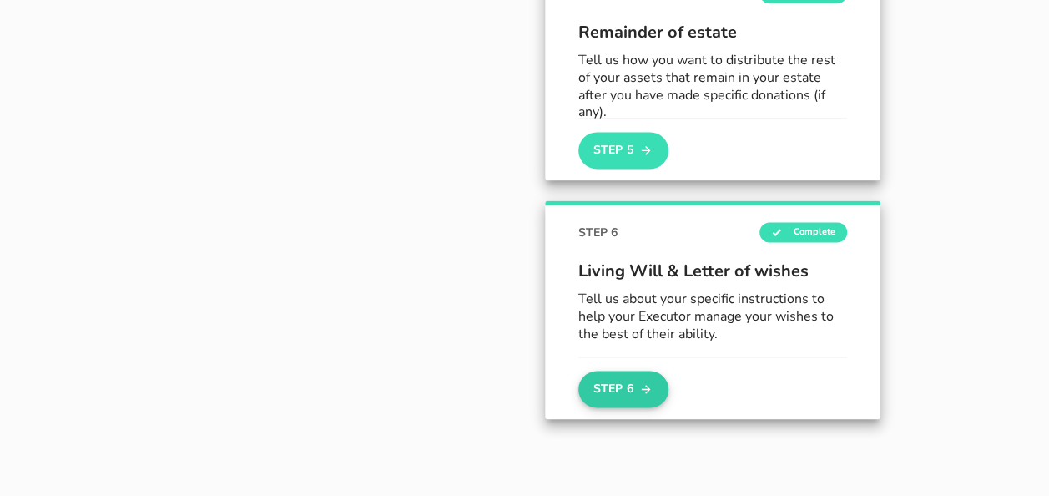
click at [587, 381] on button "Step 6" at bounding box center [623, 389] width 90 height 37
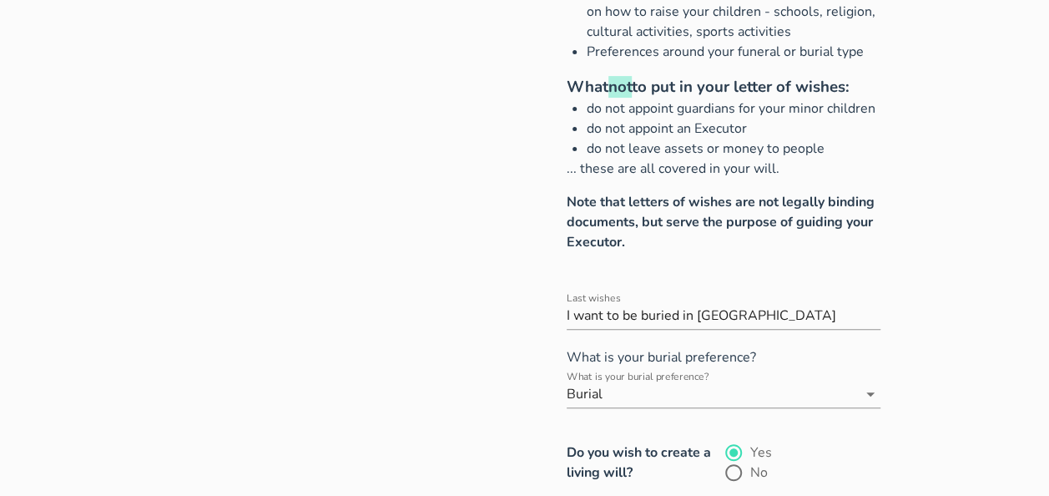
scroll to position [238, 0]
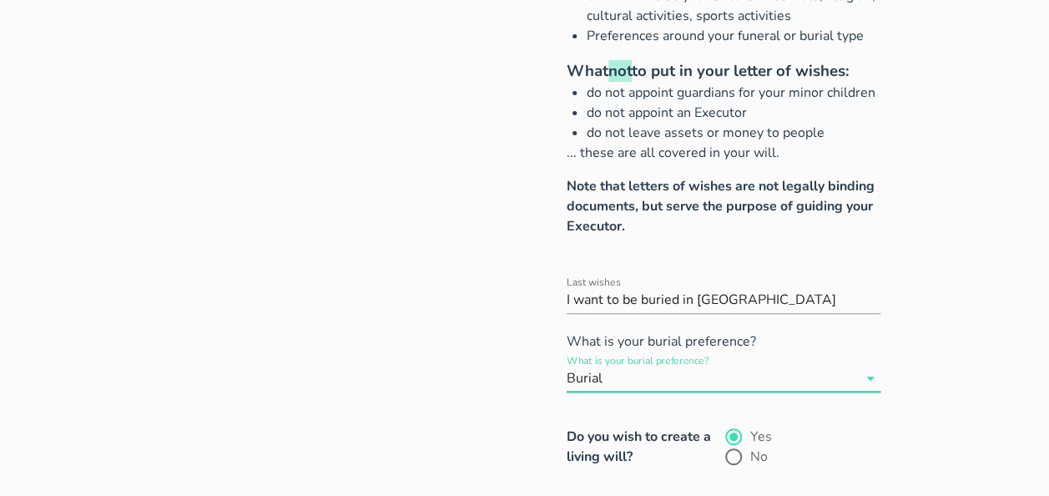
click at [609, 365] on input "What is your burial preference?" at bounding box center [731, 378] width 251 height 27
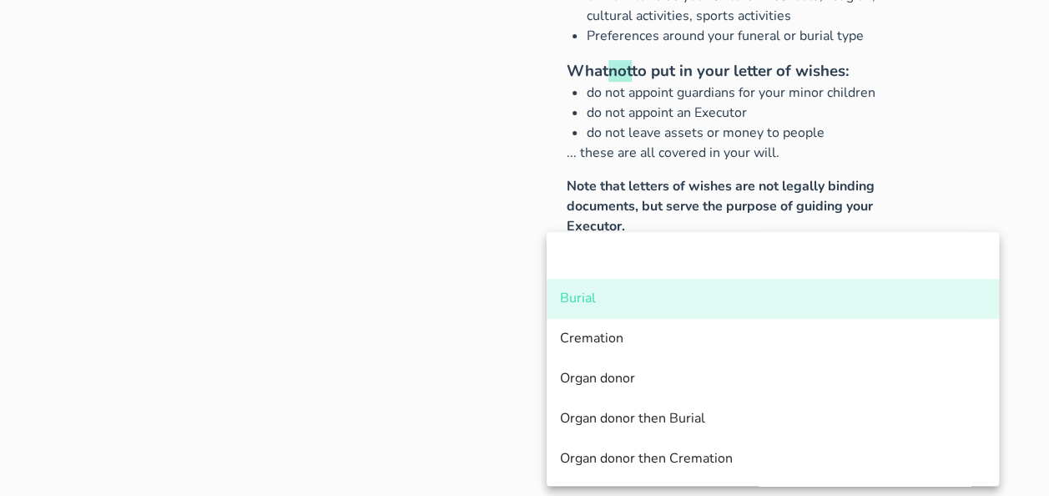
click at [680, 210] on div "Examples of what you can include in your letter of wishes: Who to notify of you…" at bounding box center [673, 197] width 415 height 676
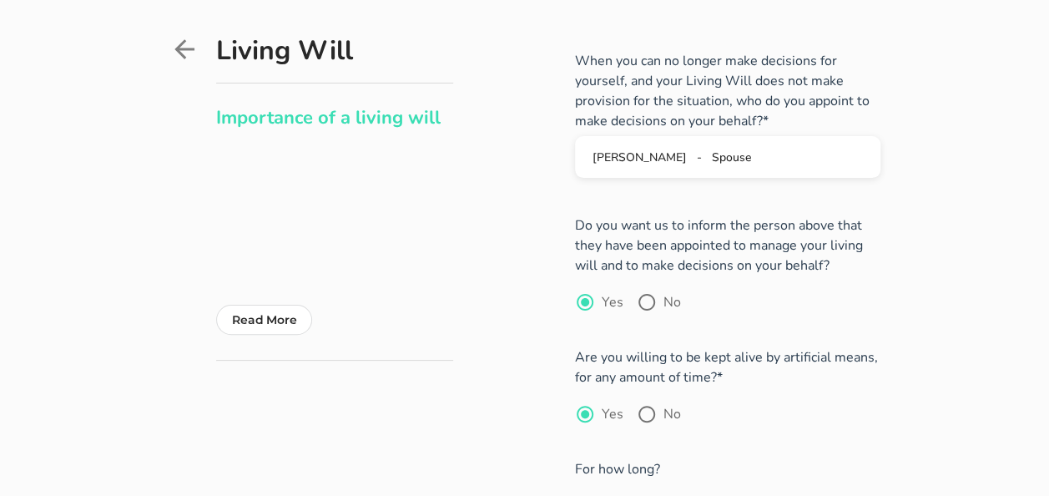
scroll to position [73, 0]
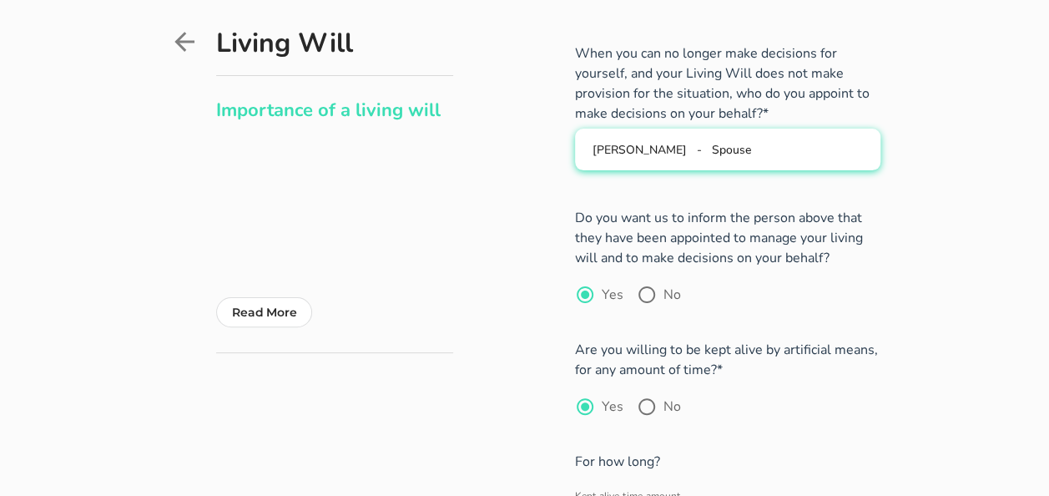
click at [751, 142] on span "Spouse" at bounding box center [731, 150] width 39 height 16
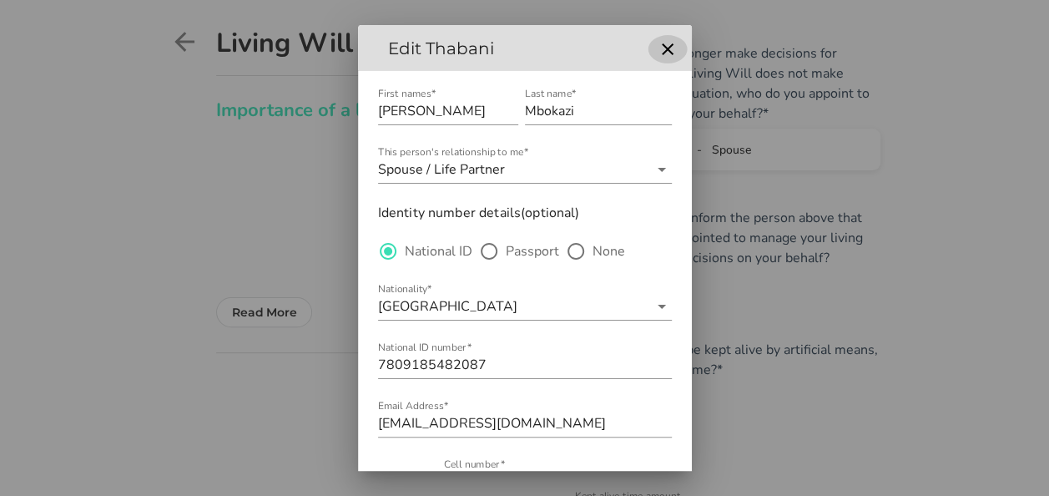
click at [659, 38] on button "button" at bounding box center [668, 49] width 30 height 22
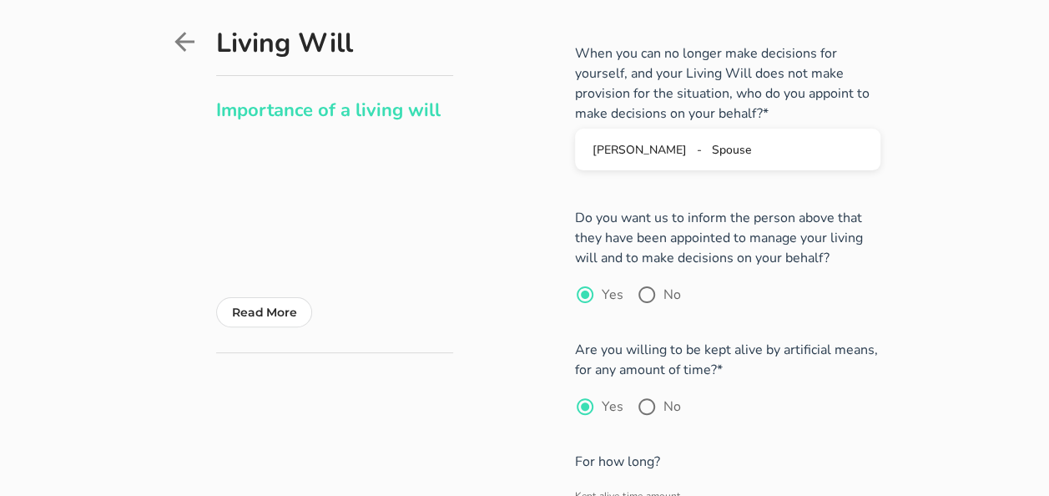
drag, startPoint x: 1052, startPoint y: 140, endPoint x: 733, endPoint y: 263, distance: 342.3
click at [733, 285] on div "Yes No" at bounding box center [727, 295] width 305 height 20
drag, startPoint x: 1060, startPoint y: 191, endPoint x: 1029, endPoint y: 83, distance: 112.0
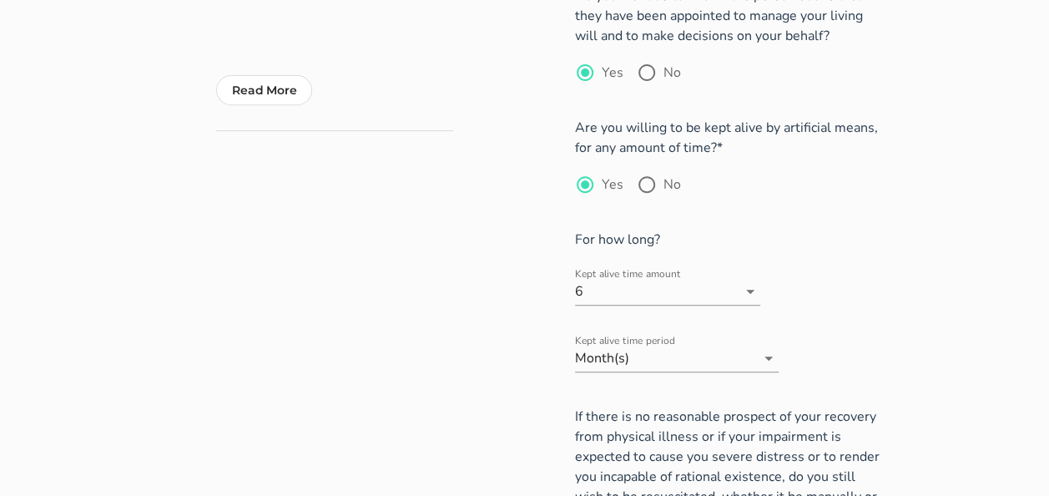
scroll to position [351, 0]
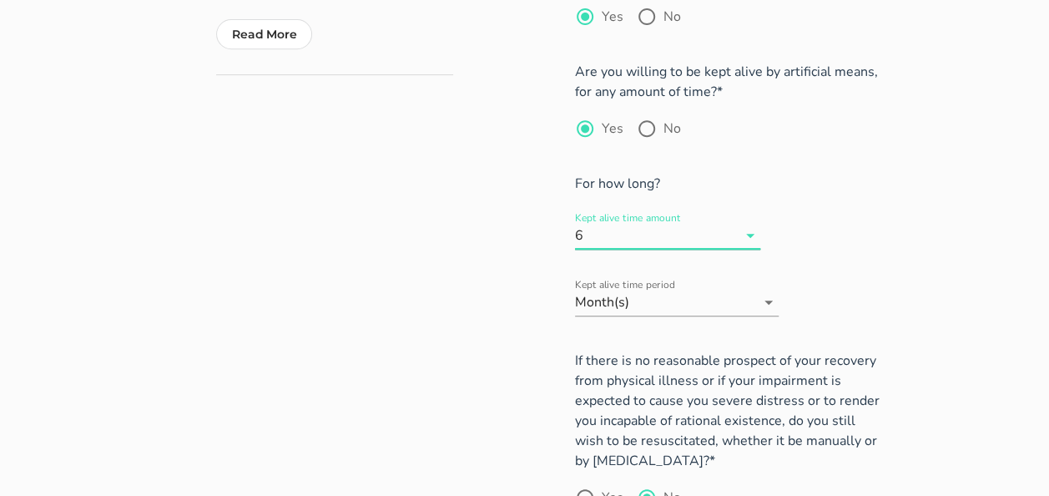
click at [633, 222] on input "Kept alive time amount" at bounding box center [662, 235] width 150 height 27
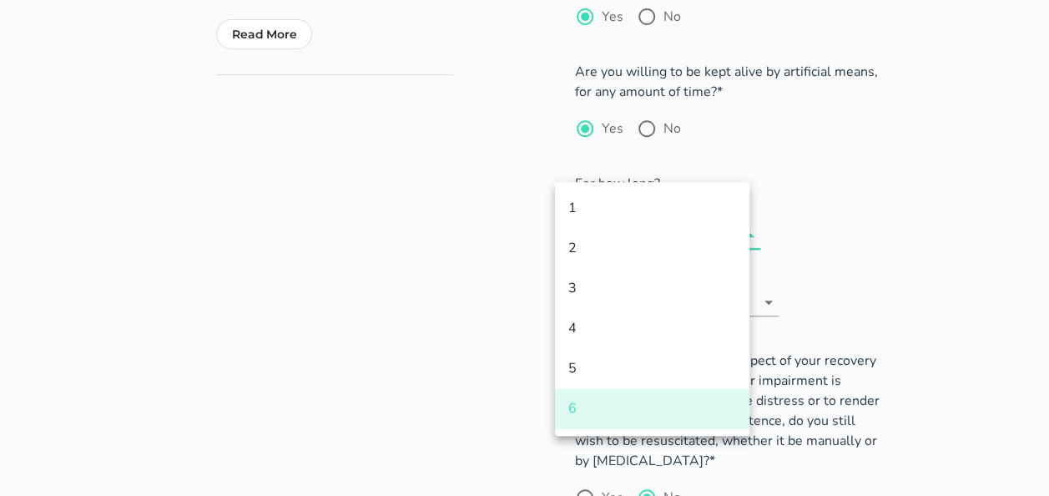
click at [755, 194] on div "Kept alive time amount 6 Kept alive time period Month(s)" at bounding box center [677, 264] width 204 height 140
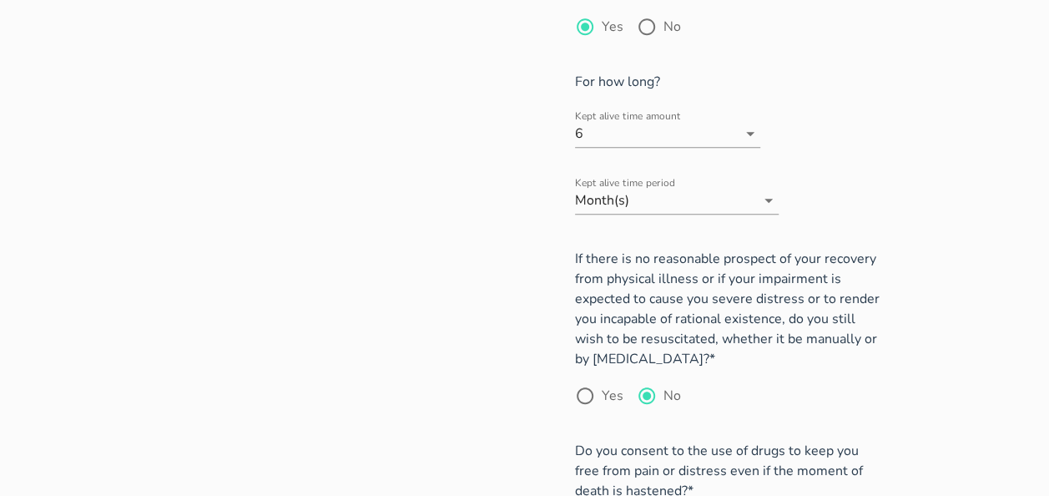
scroll to position [462, 0]
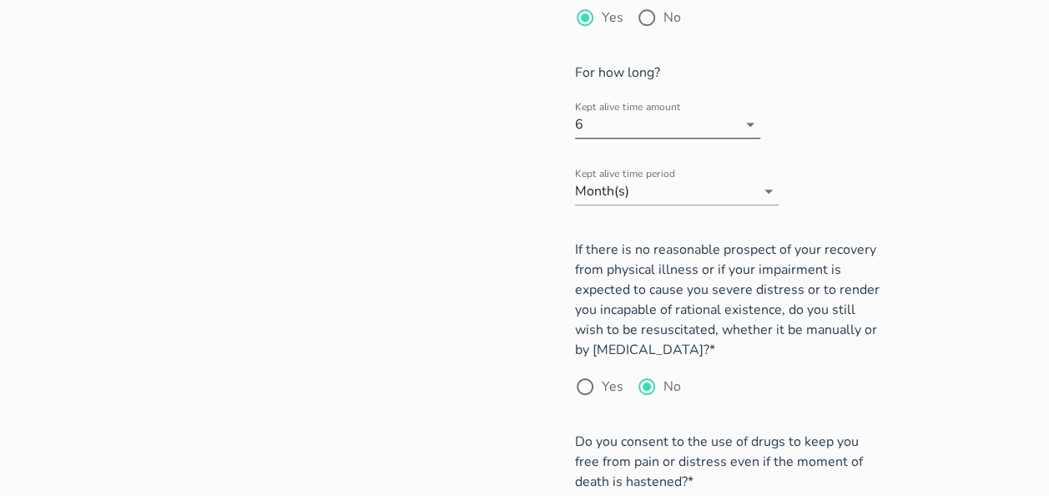
click at [746, 123] on icon at bounding box center [750, 125] width 8 height 4
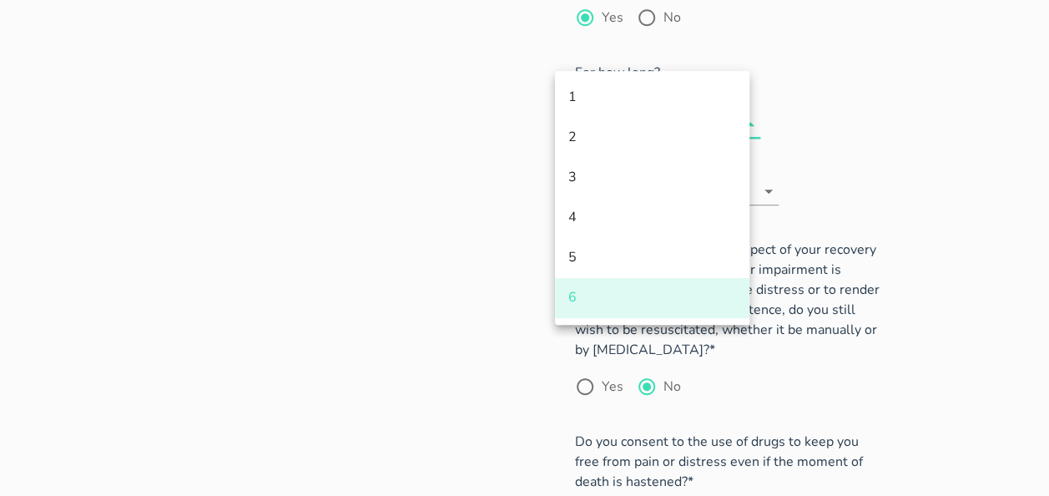
click at [779, 108] on div "Kept alive time amount 6 Kept alive time period Month(s)" at bounding box center [677, 153] width 204 height 140
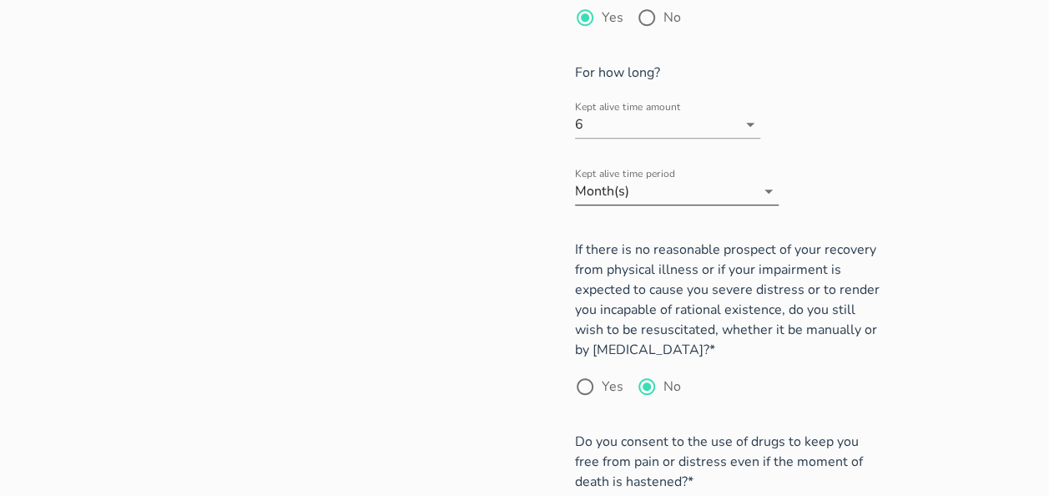
click at [779, 181] on icon at bounding box center [769, 191] width 20 height 20
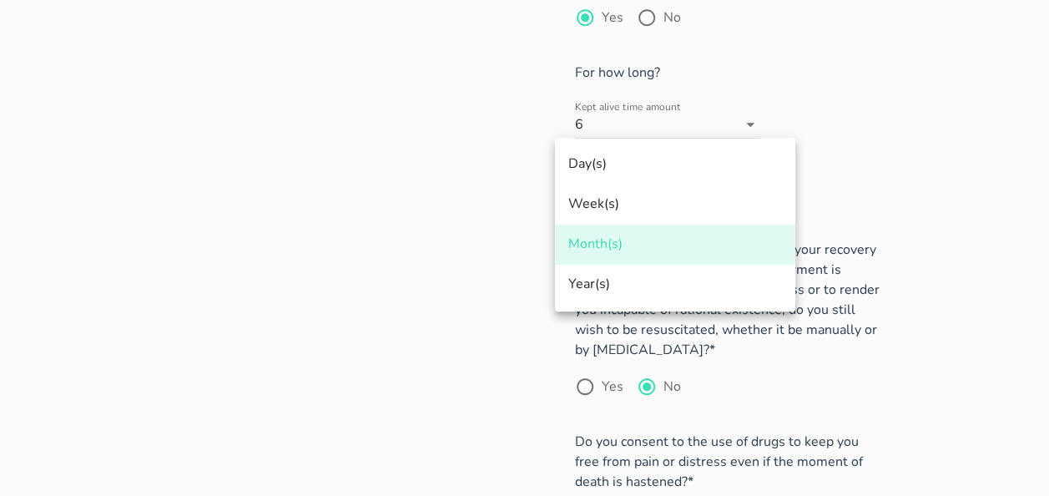
click at [880, 125] on div "For how long? Kept alive time amount 6 Kept alive time period Month(s)" at bounding box center [727, 134] width 305 height 177
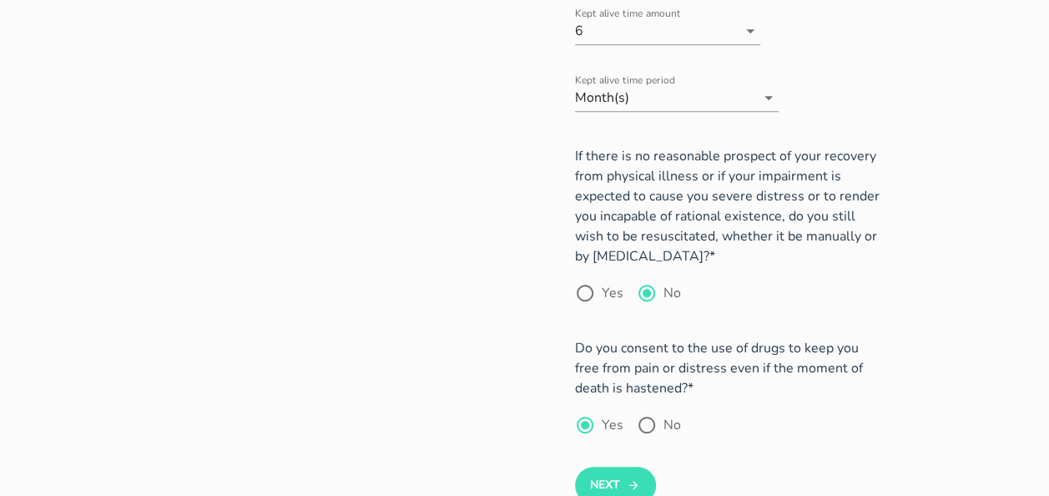
scroll to position [567, 0]
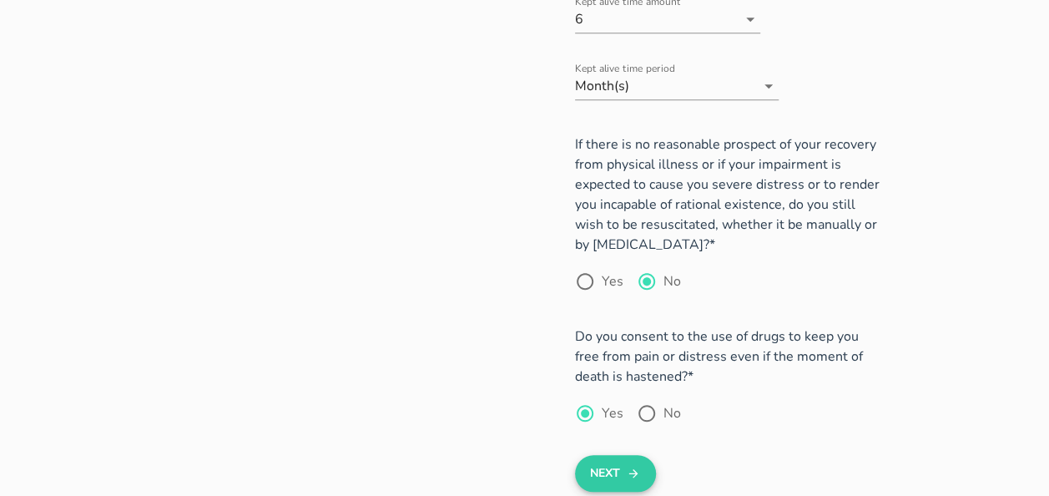
click at [602, 455] on button "Next" at bounding box center [615, 473] width 81 height 37
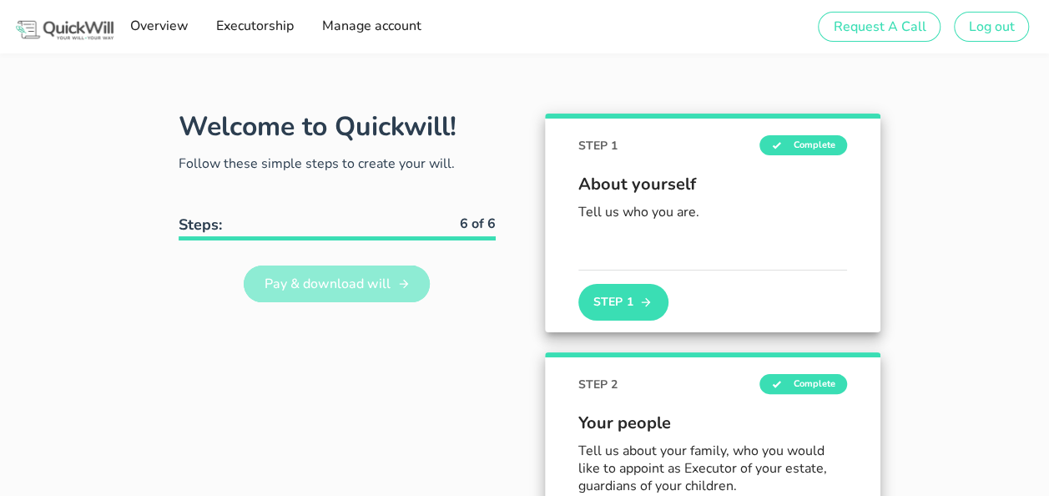
click at [263, 283] on span "Pay & download will" at bounding box center [326, 284] width 127 height 18
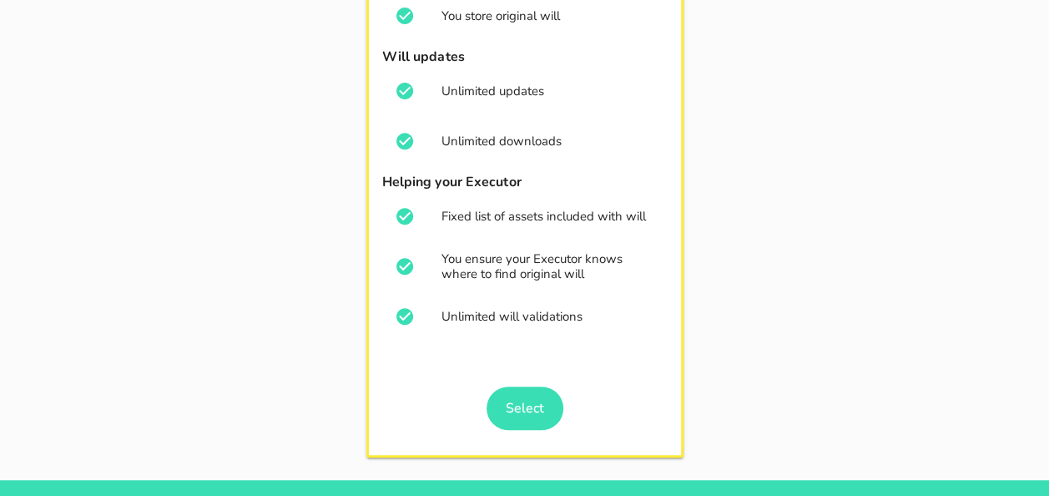
scroll to position [290, 0]
